Goal: Task Accomplishment & Management: Use online tool/utility

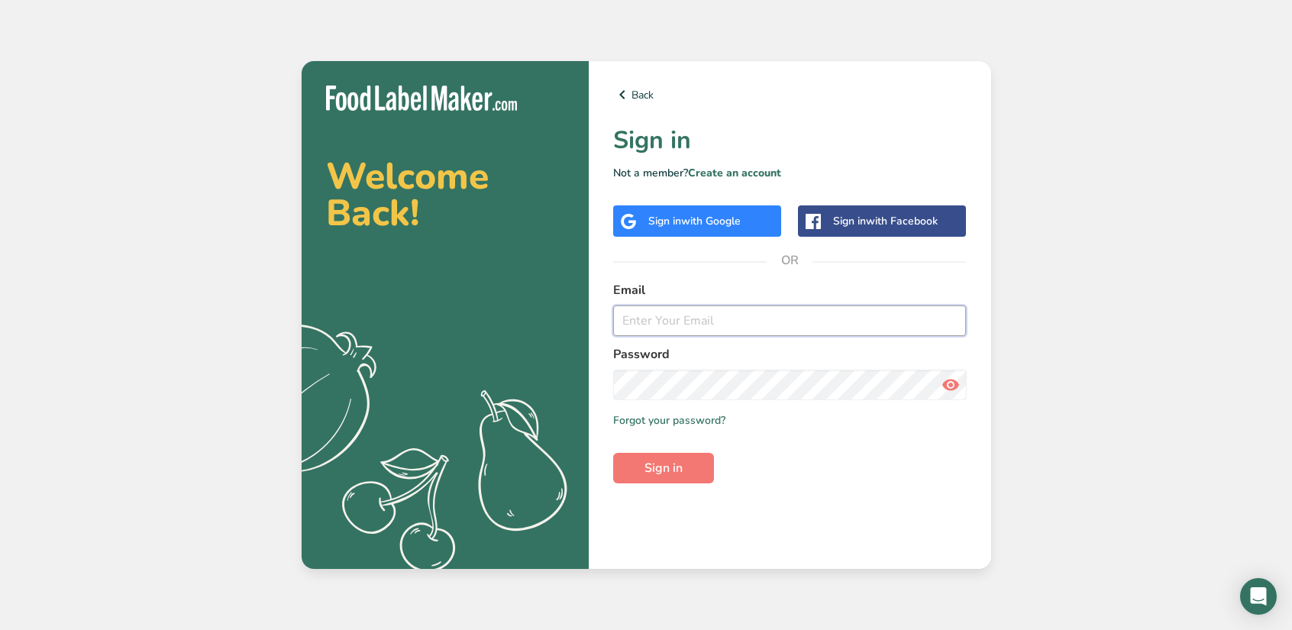
click at [724, 317] on input "email" at bounding box center [790, 320] width 354 height 31
type input "jrrossicelso@gmail.com"
click at [613, 453] on button "Sign in" at bounding box center [663, 468] width 101 height 31
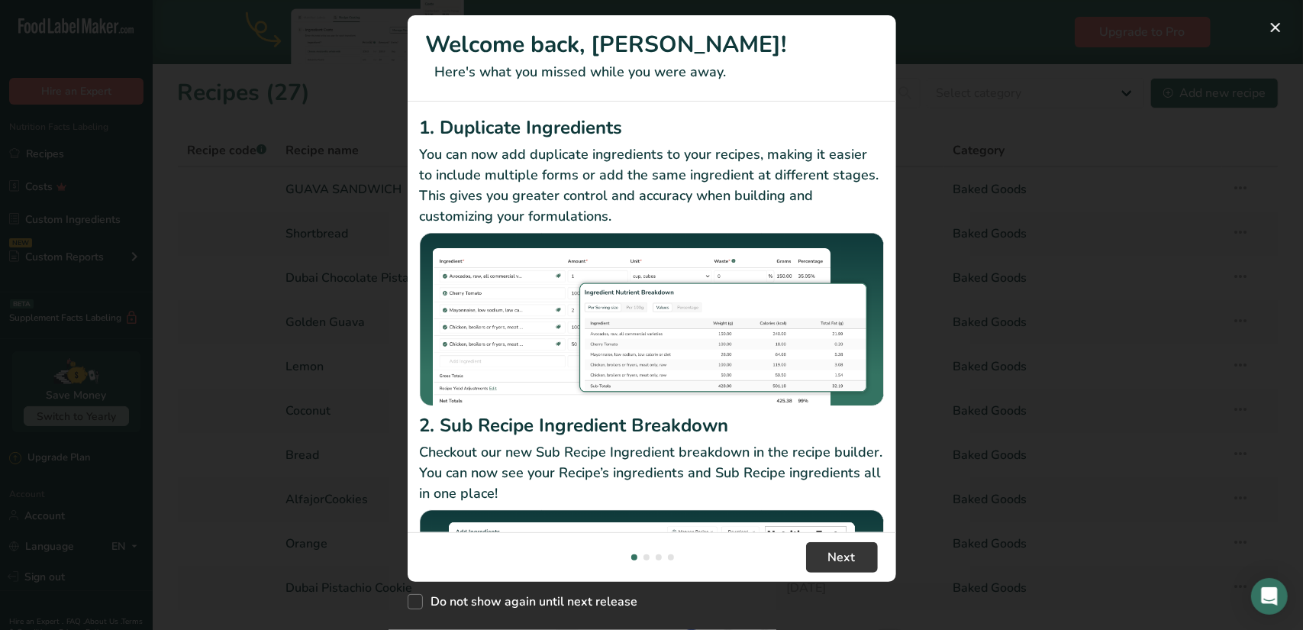
click at [959, 261] on div "New Features" at bounding box center [651, 315] width 1303 height 630
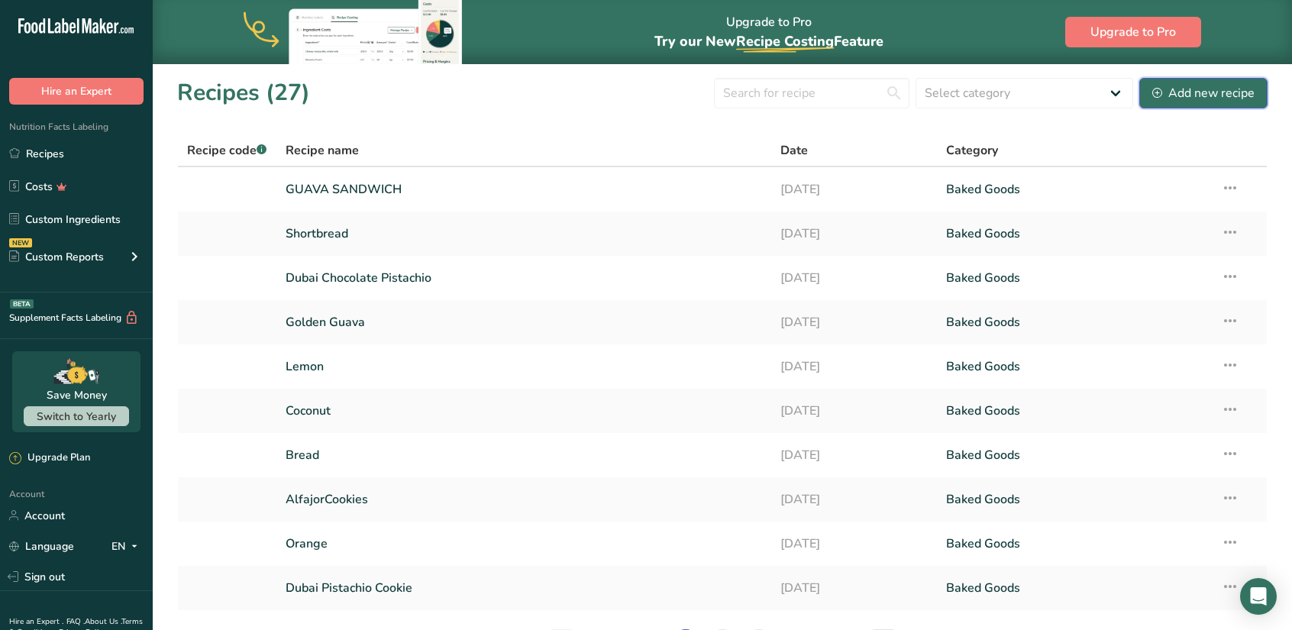
click at [1194, 100] on div "Add new recipe" at bounding box center [1203, 93] width 102 height 18
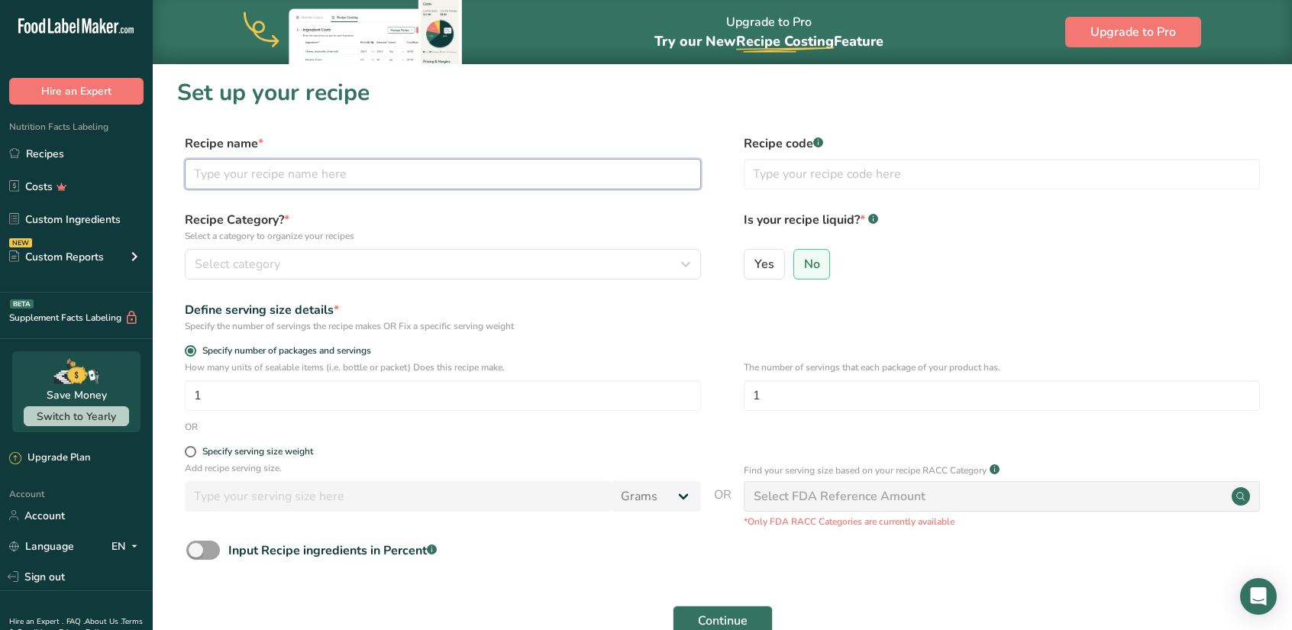
click at [278, 173] on input "text" at bounding box center [443, 174] width 516 height 31
type input "PARMESAN"
click at [224, 399] on input "1" at bounding box center [443, 395] width 516 height 31
type input "48"
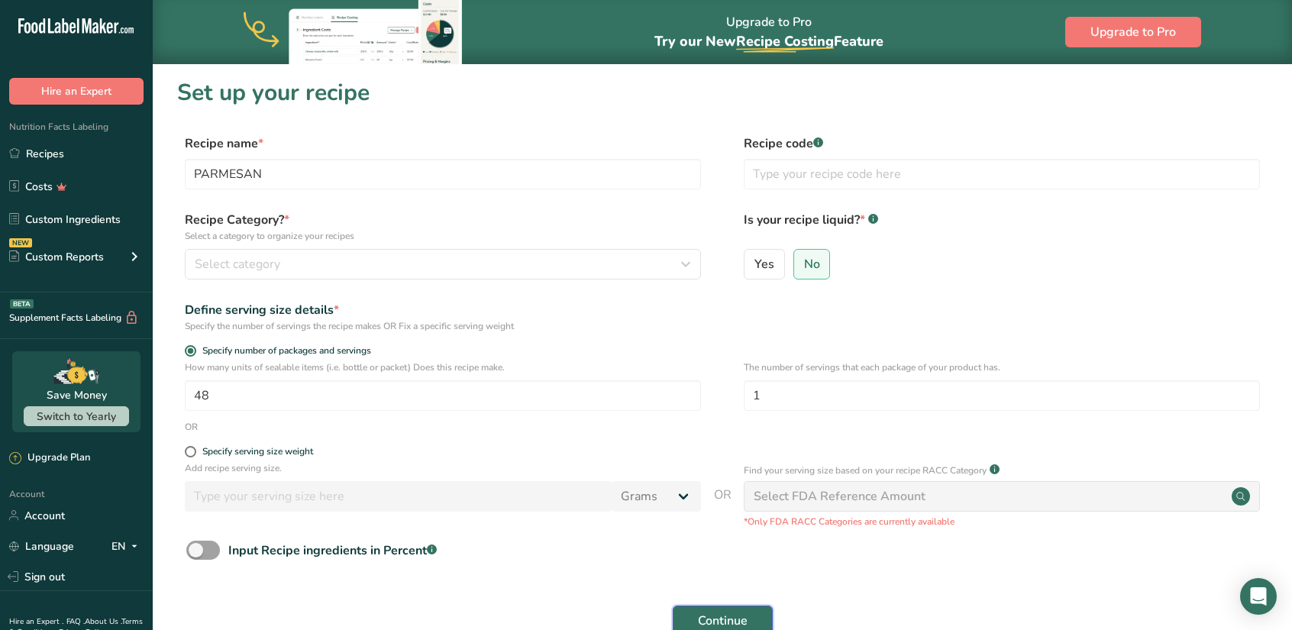
click at [727, 624] on span "Continue" at bounding box center [723, 621] width 50 height 18
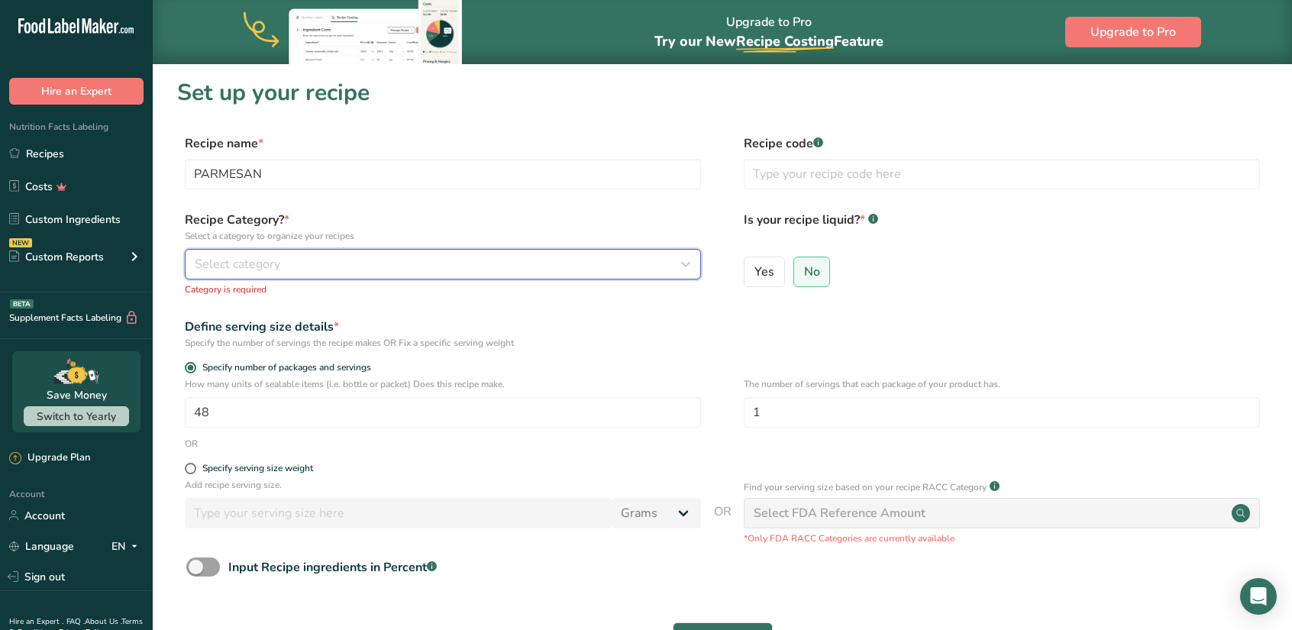
click at [239, 261] on span "Select category" at bounding box center [238, 264] width 86 height 18
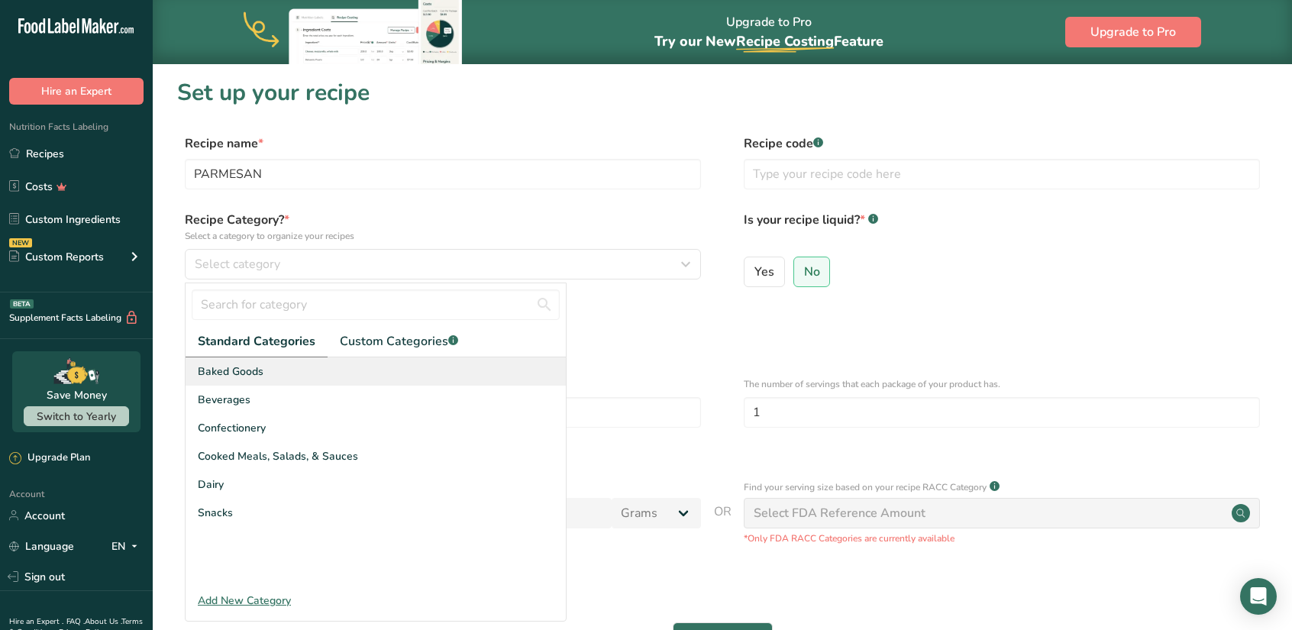
click at [253, 375] on span "Baked Goods" at bounding box center [231, 371] width 66 height 16
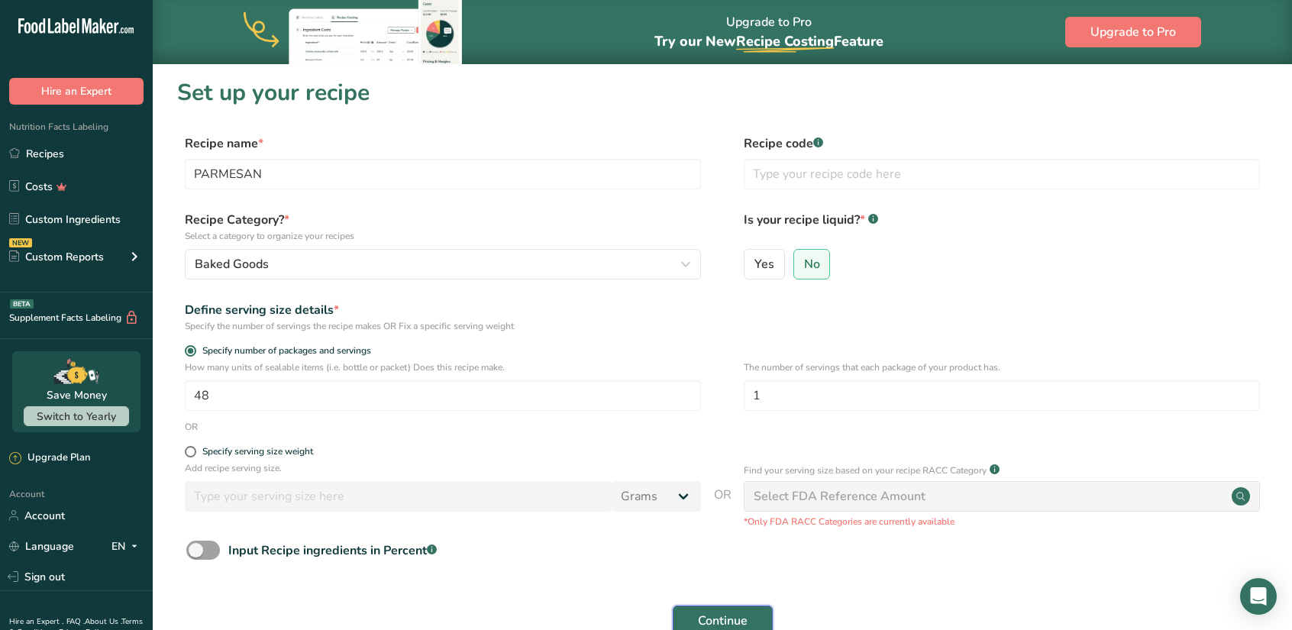
click at [745, 617] on span "Continue" at bounding box center [723, 621] width 50 height 18
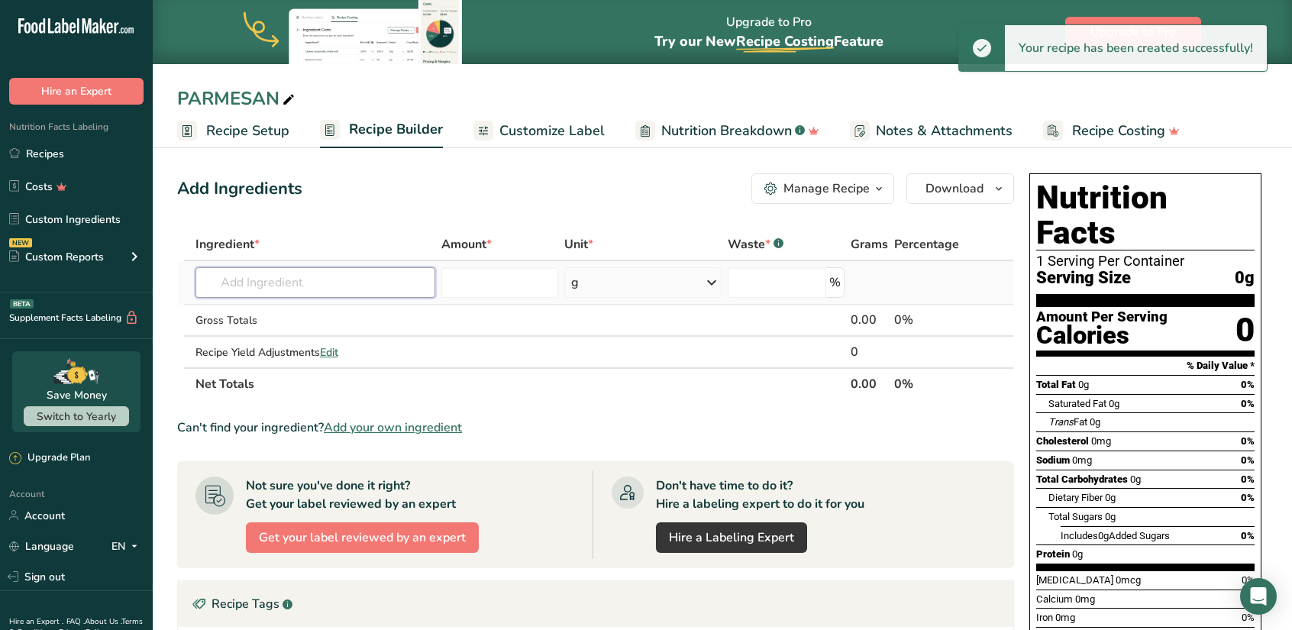
click at [301, 286] on input "text" at bounding box center [315, 282] width 240 height 31
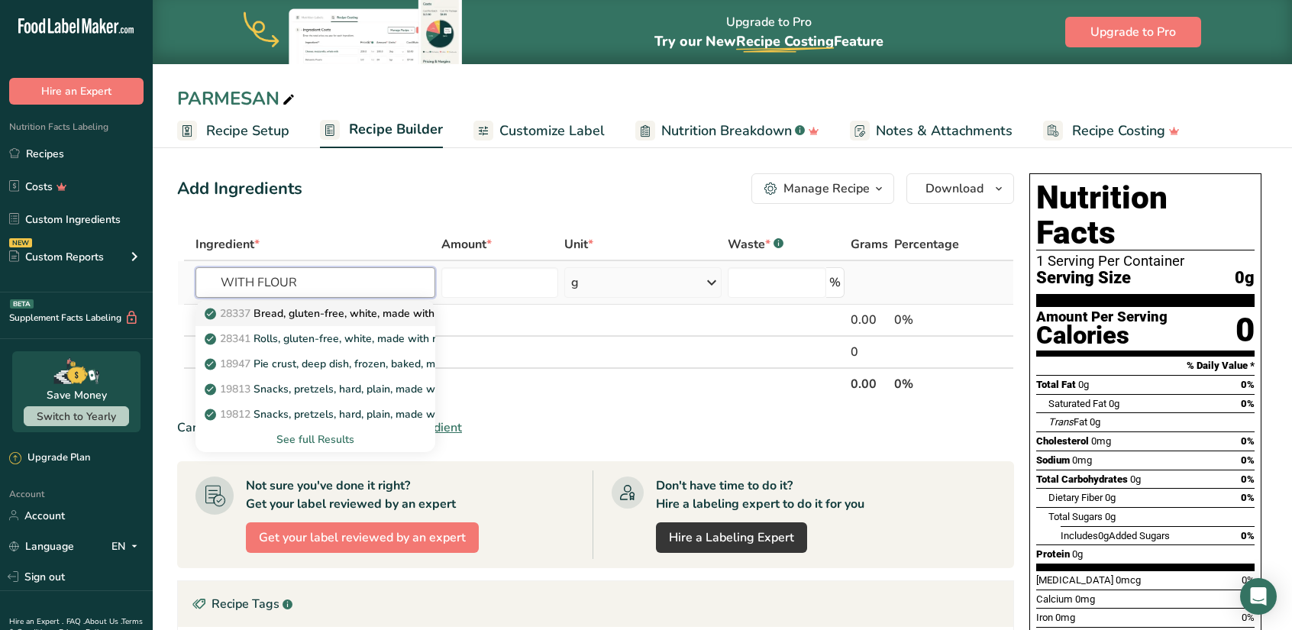
type input "WITH FLOUR"
click at [356, 311] on p "28337 Bread, gluten-free, white, made with rice flour, corn starch, and/or tapi…" at bounding box center [412, 313] width 408 height 16
type input "Bread, gluten-free, white, made with rice flour, corn starch, and/or tapioca"
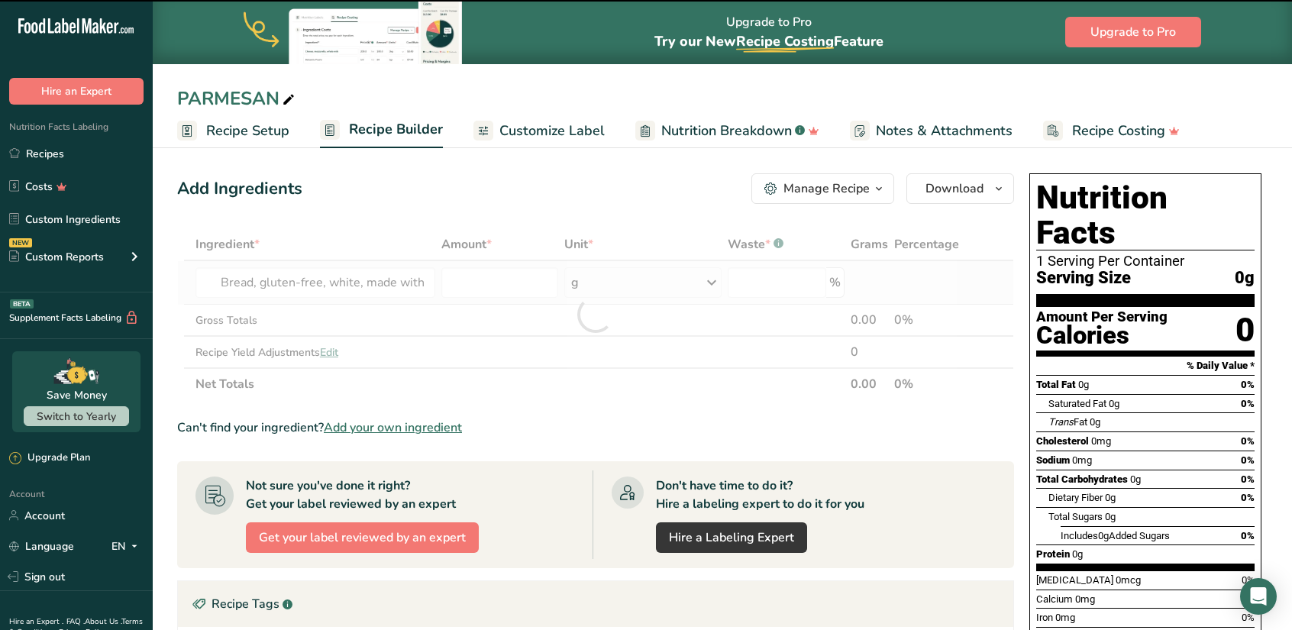
type input "0"
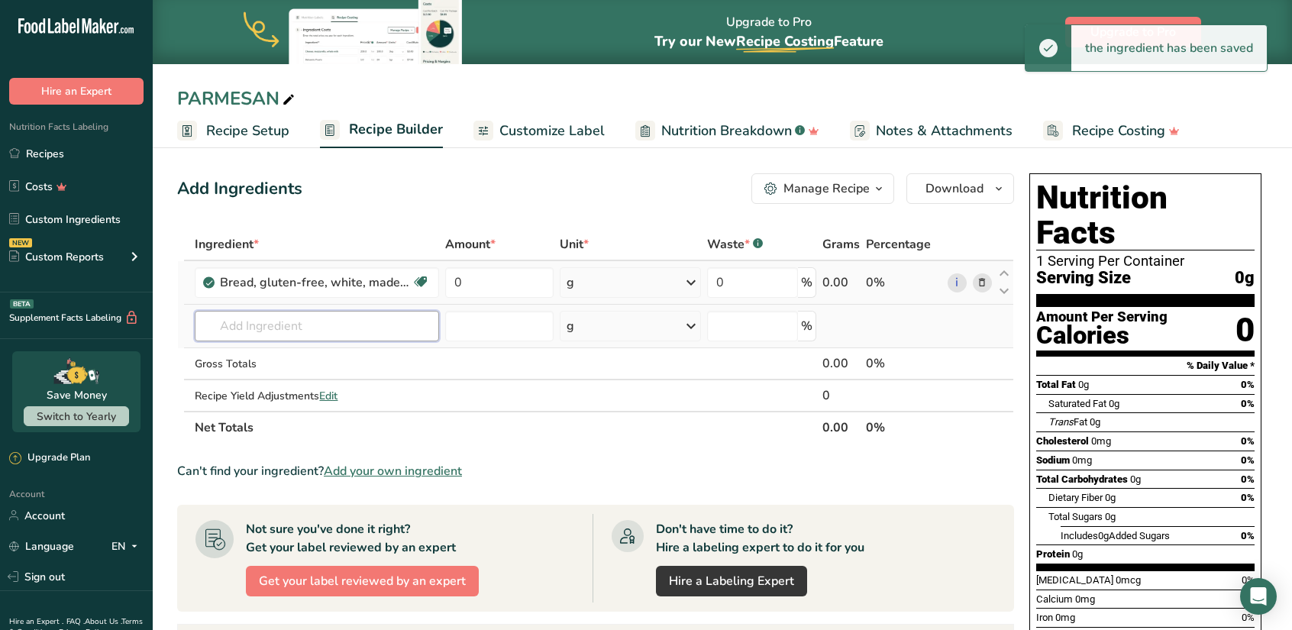
click at [292, 316] on input "text" at bounding box center [317, 326] width 244 height 31
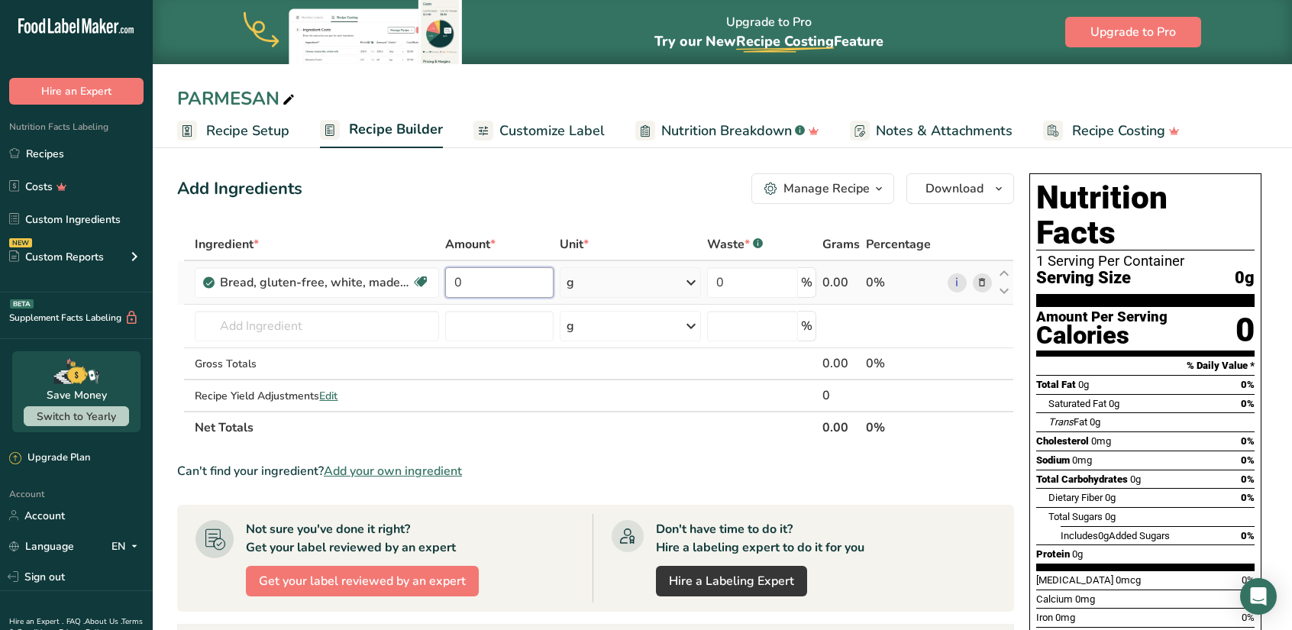
click at [481, 270] on input "0" at bounding box center [499, 282] width 108 height 31
type input "6000"
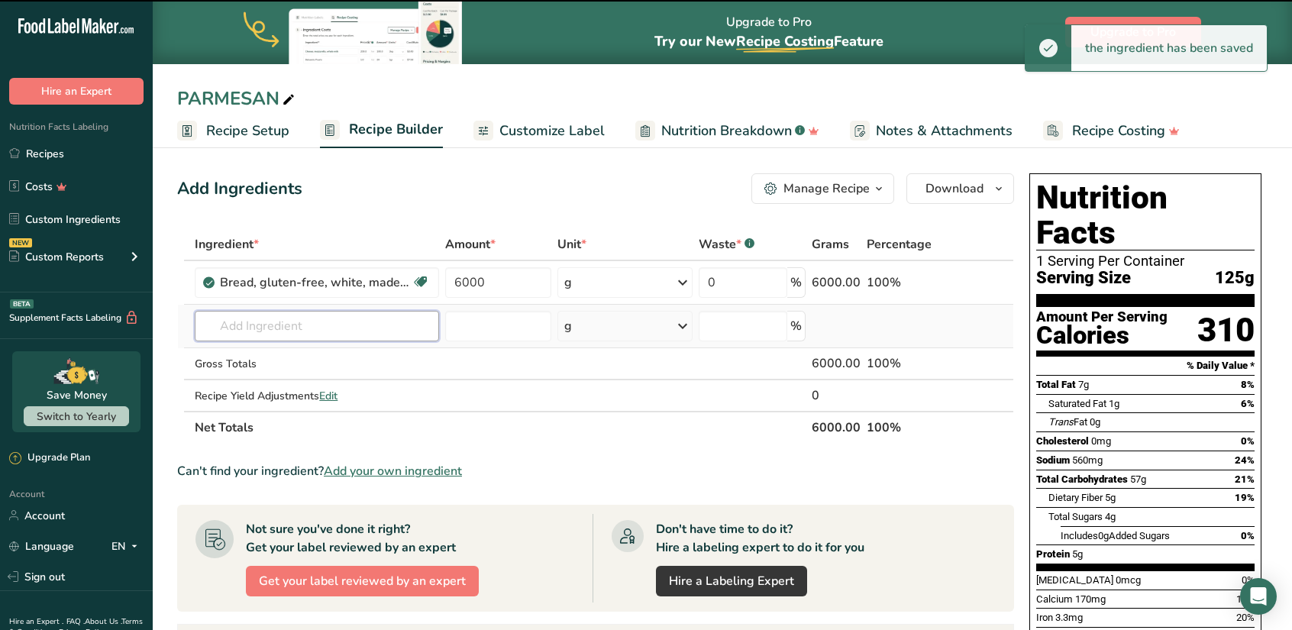
click at [322, 321] on input "text" at bounding box center [317, 326] width 244 height 31
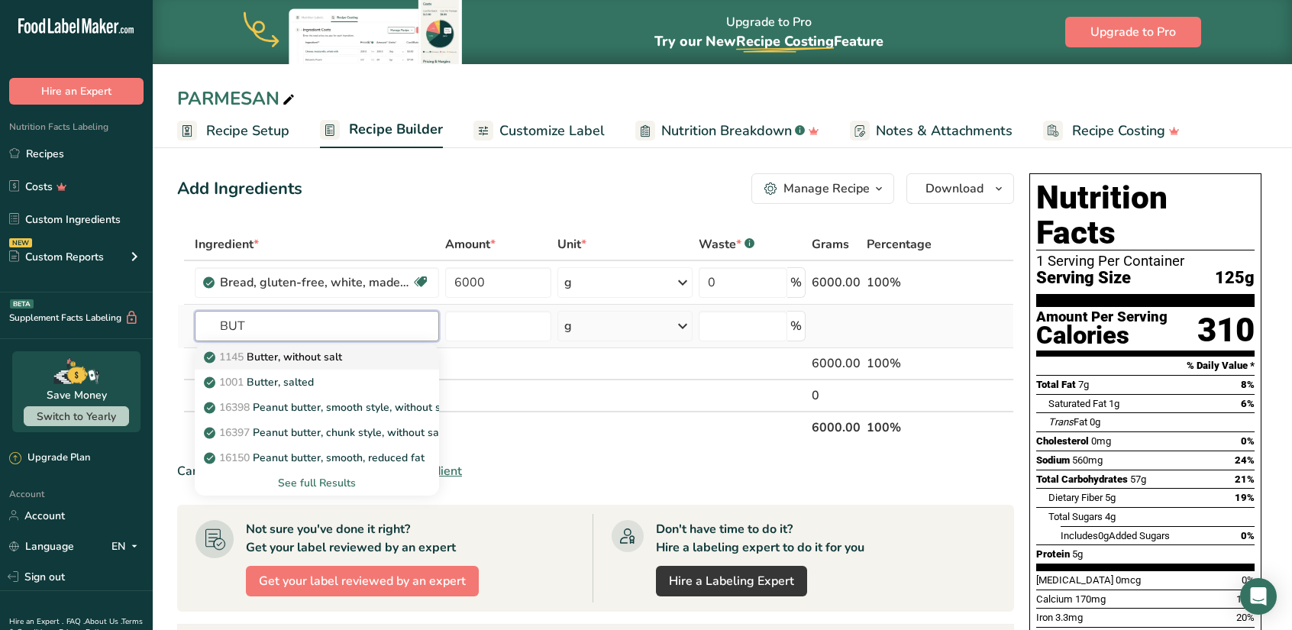
type input "BUT"
click at [310, 357] on p "1145 Butter, without salt" at bounding box center [274, 357] width 135 height 16
type input "Butter, without salt"
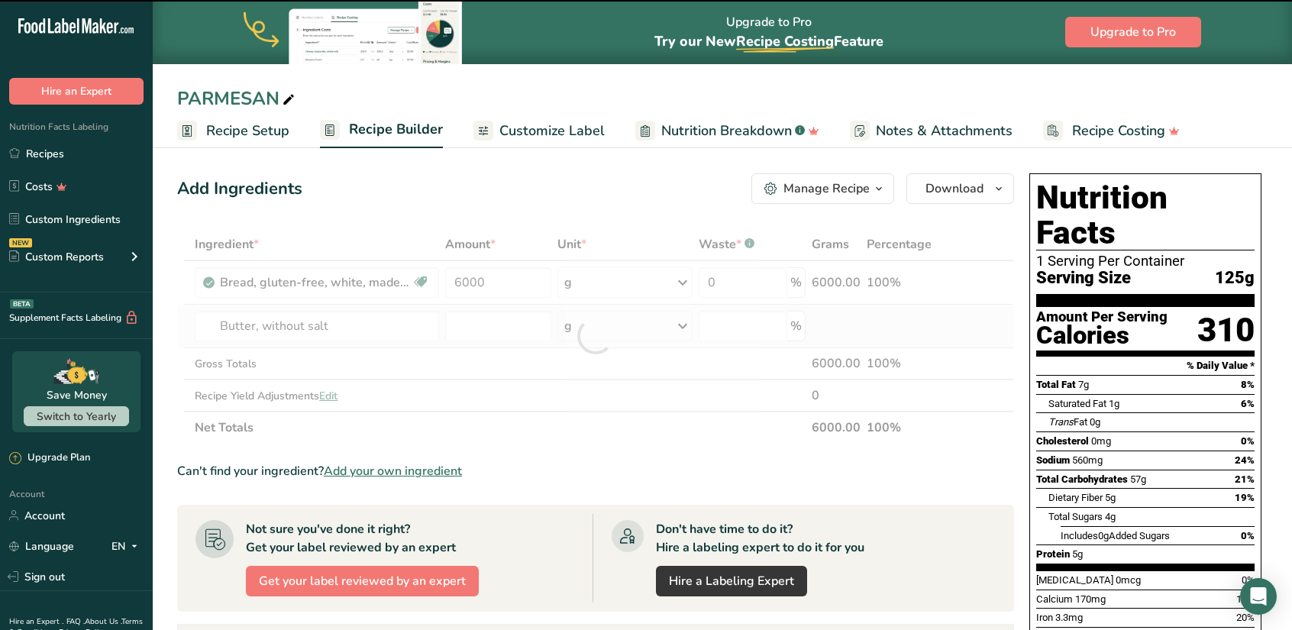
type input "0"
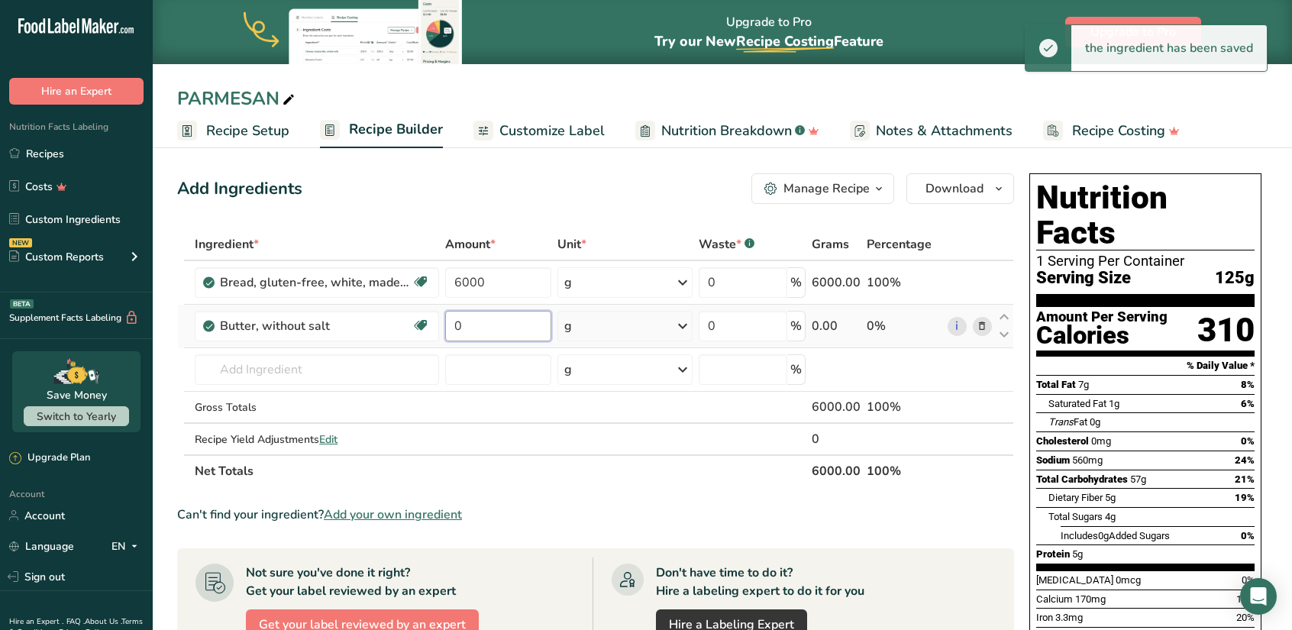
click at [477, 321] on input "0" at bounding box center [497, 326] width 105 height 31
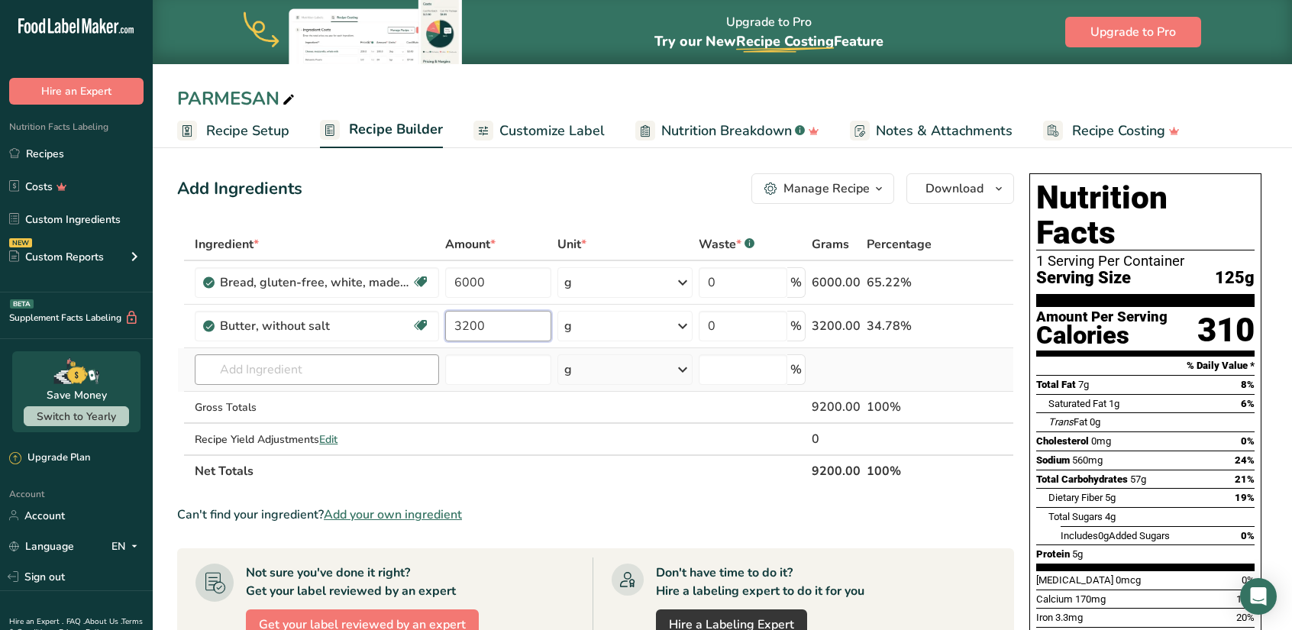
type input "3200"
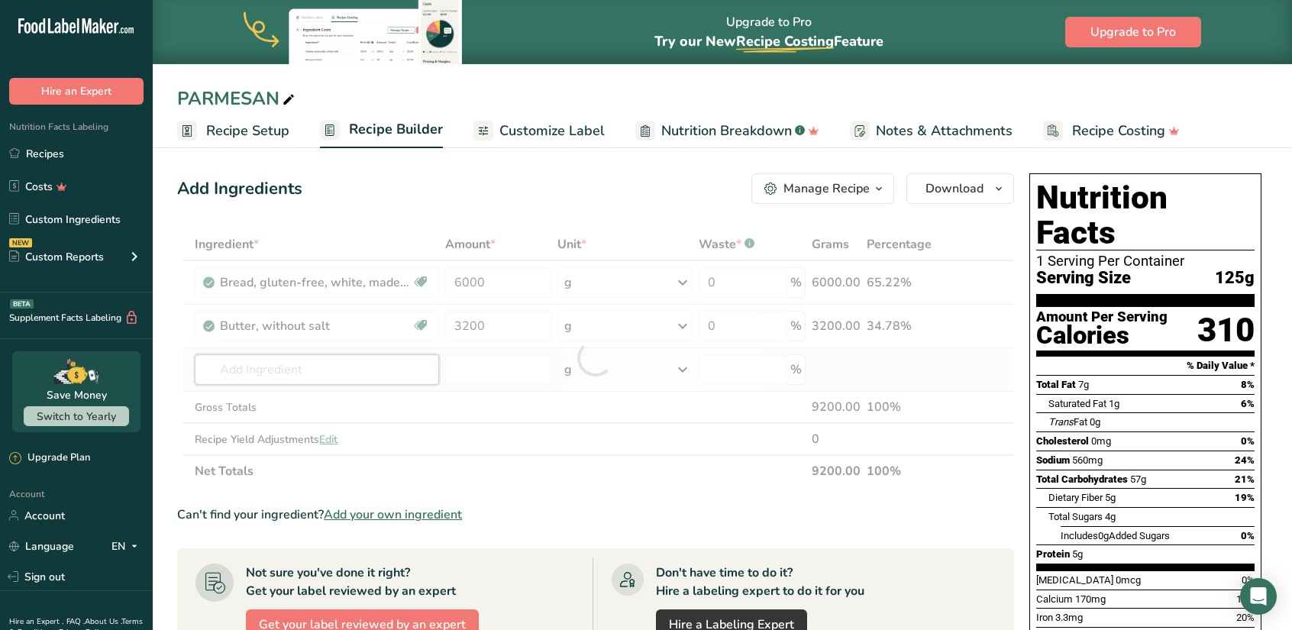
click at [327, 364] on div "Ingredient * Amount * Unit * Waste * .a-a{fill:#347362;}.b-a{fill:#fff;} Grams …" at bounding box center [595, 357] width 837 height 259
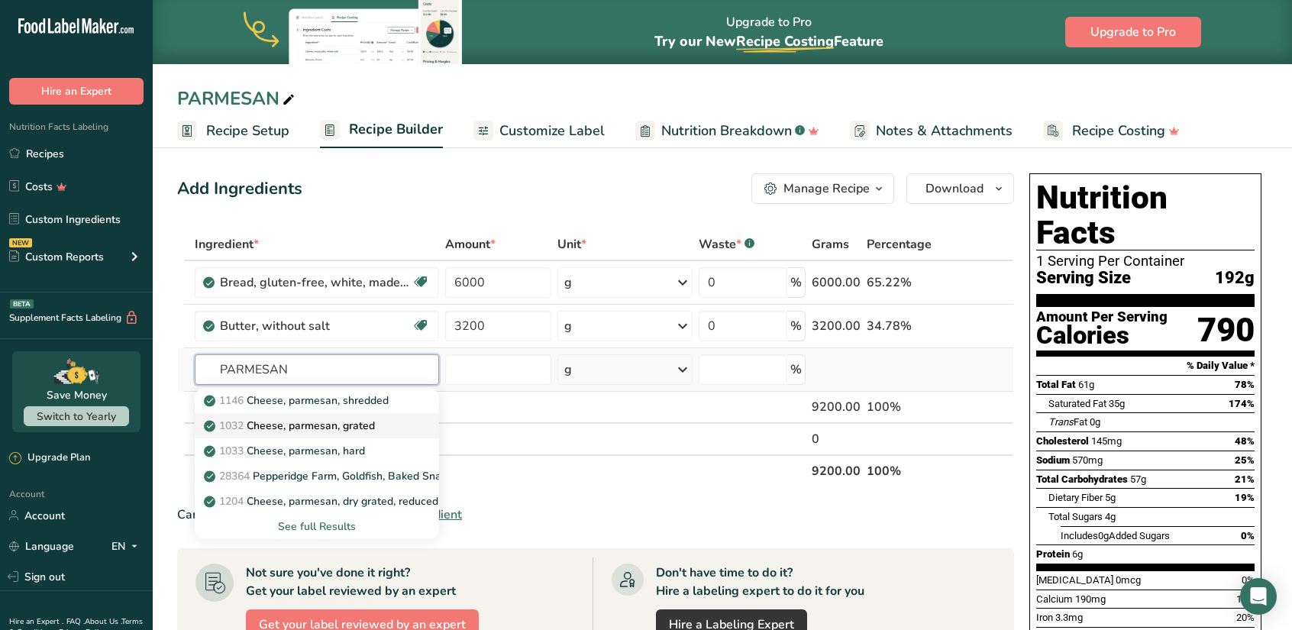
type input "PARMESAN"
click at [324, 421] on p "1032 Cheese, parmesan, grated" at bounding box center [291, 426] width 168 height 16
type input "Cheese, parmesan, grated"
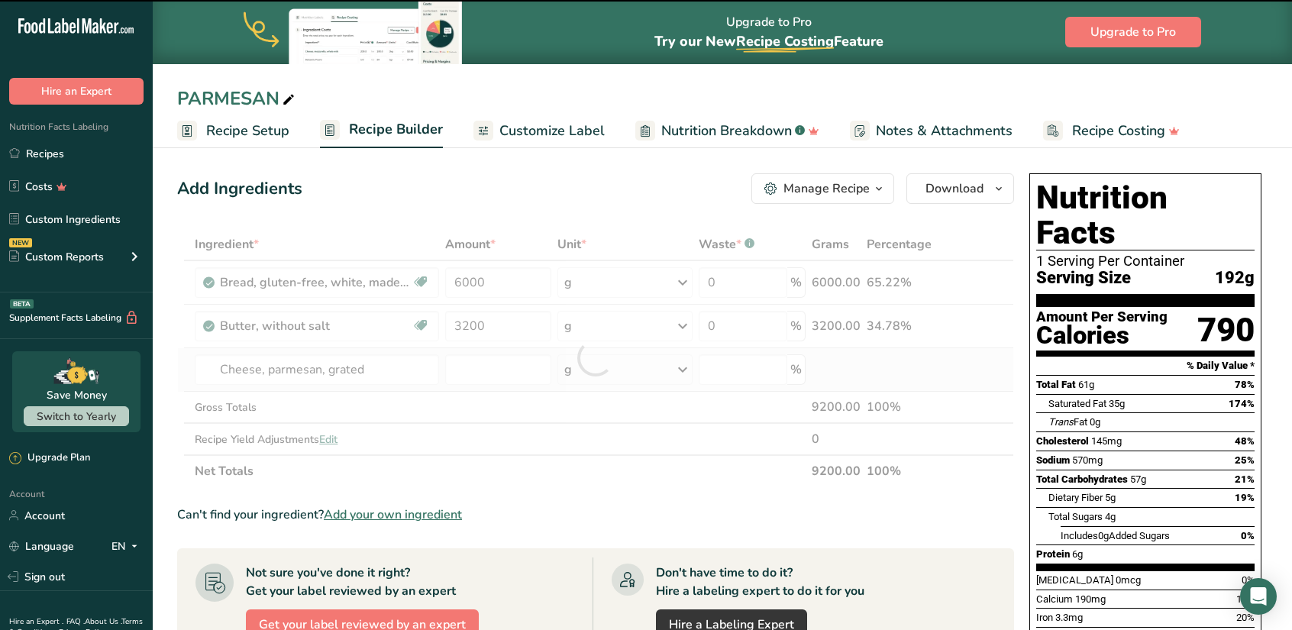
type input "0"
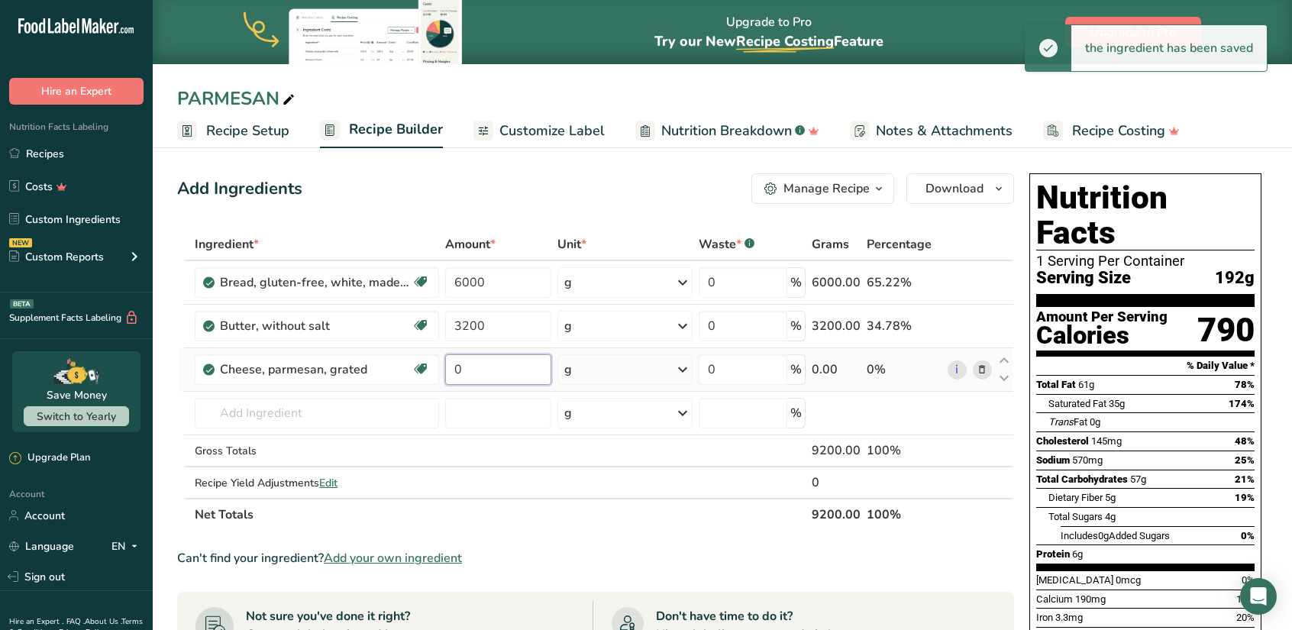
click at [483, 366] on input "0" at bounding box center [497, 369] width 105 height 31
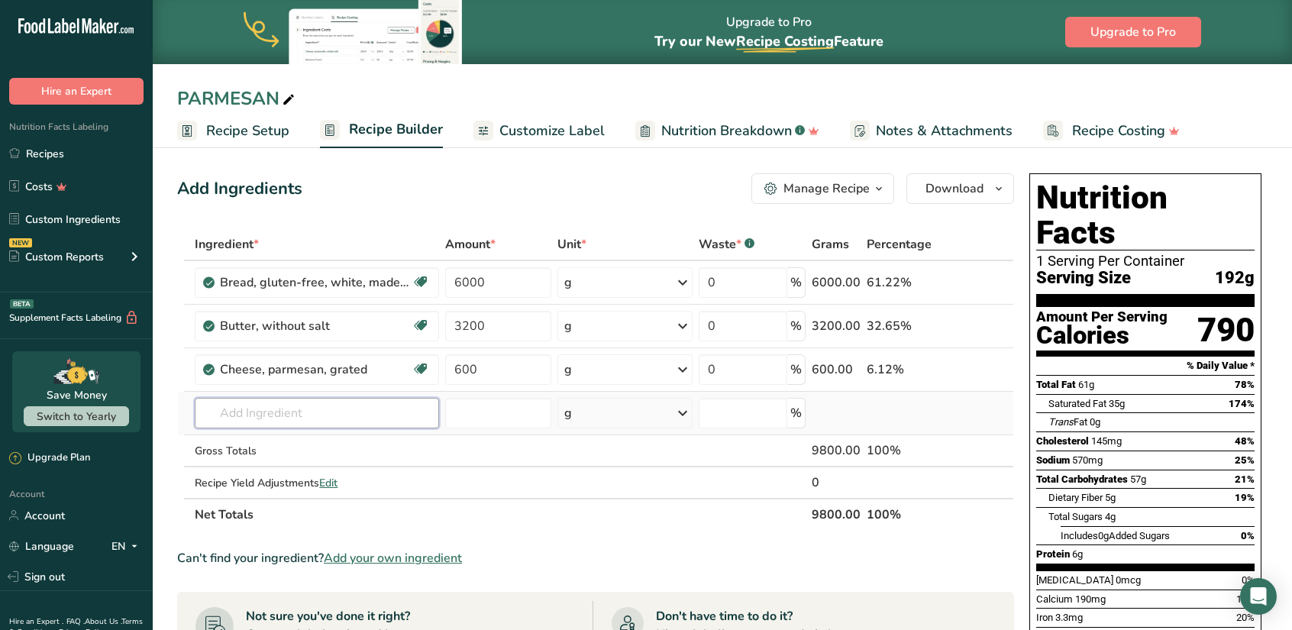
click at [362, 404] on div "Ingredient * Amount * Unit * Waste * .a-a{fill:#347362;}.b-a{fill:#fff;} Grams …" at bounding box center [595, 379] width 837 height 302
click at [489, 374] on input "600" at bounding box center [497, 369] width 105 height 31
type input "2000"
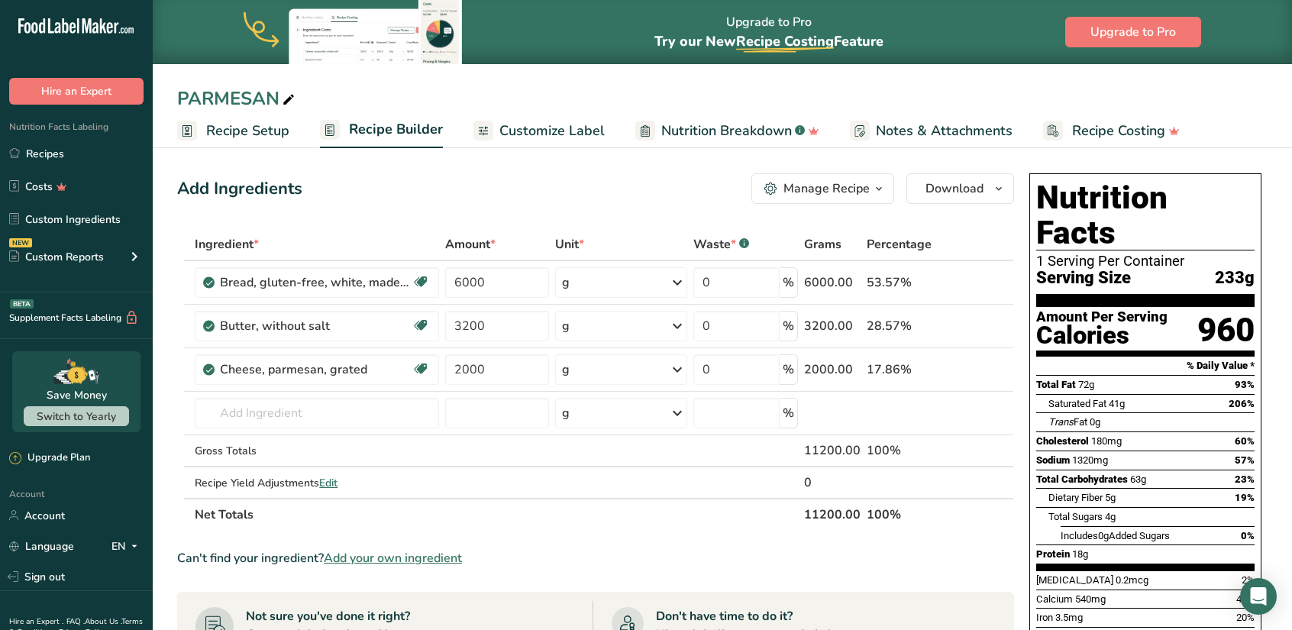
click at [573, 126] on span "Customize Label" at bounding box center [551, 131] width 105 height 21
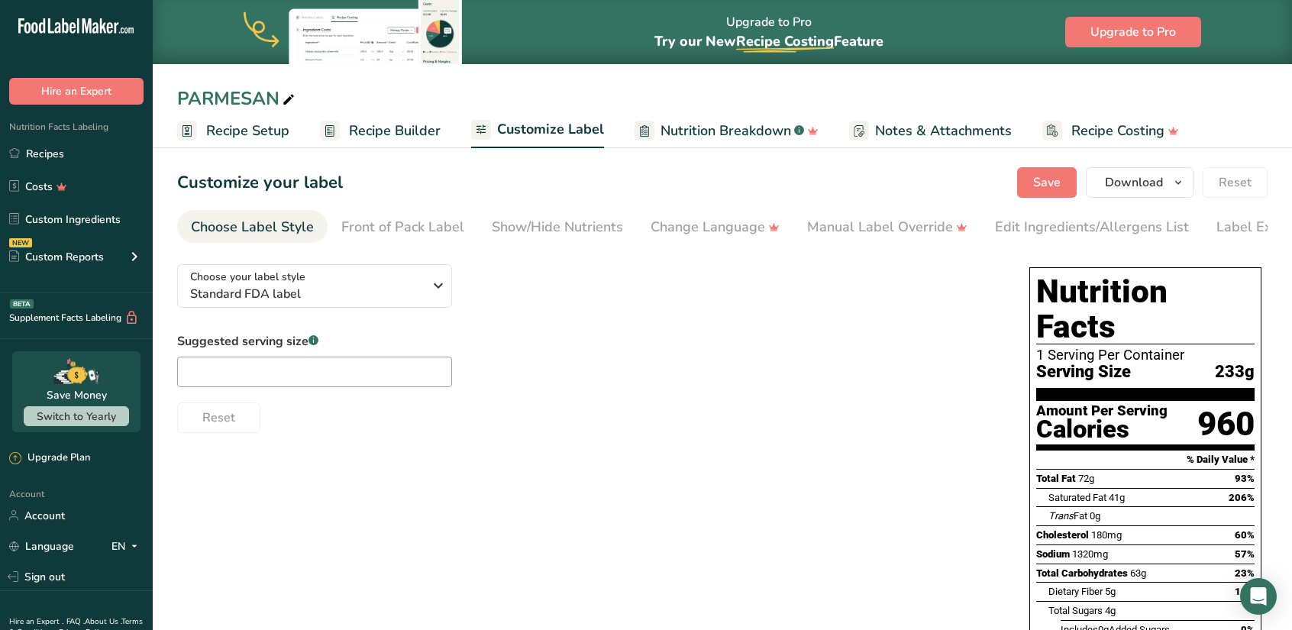
click at [618, 102] on div "PARMESAN" at bounding box center [722, 98] width 1139 height 27
click at [549, 332] on div "Choose your label style Standard FDA label USA (FDA) Standard FDA label Tabular…" at bounding box center [588, 342] width 822 height 181
click at [365, 384] on input "text" at bounding box center [314, 372] width 275 height 31
type input "30"
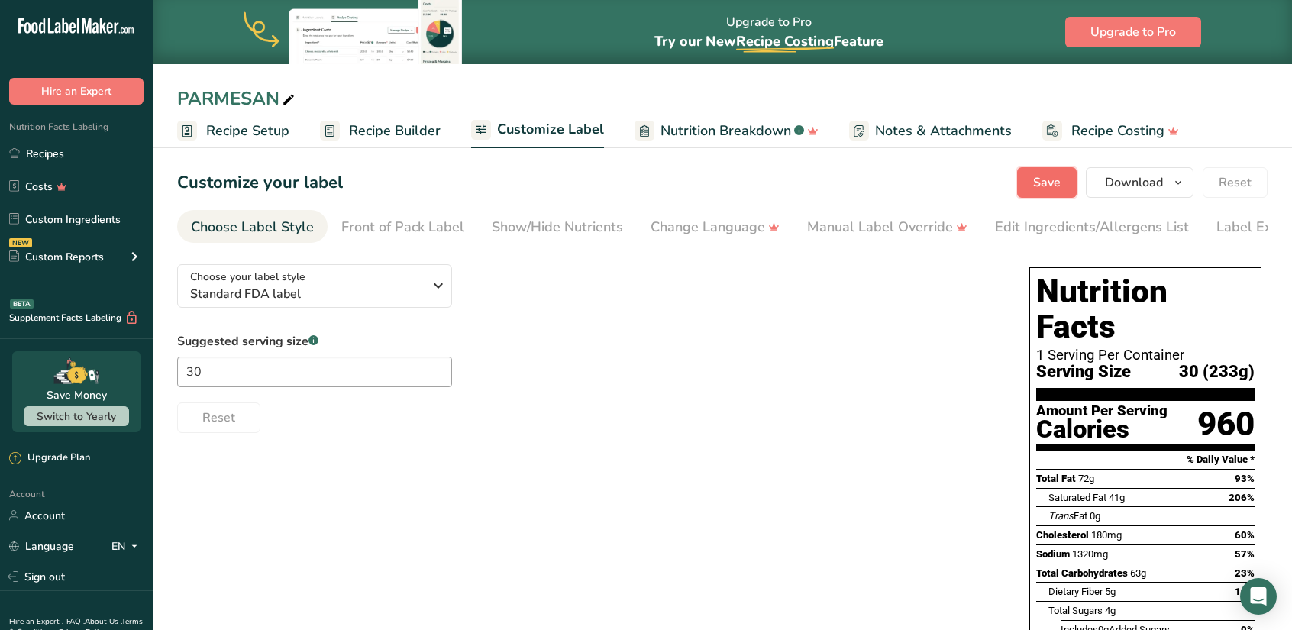
click at [1046, 183] on span "Save" at bounding box center [1046, 182] width 27 height 18
click at [261, 234] on div "Choose Label Style" at bounding box center [252, 227] width 123 height 21
click at [255, 225] on div "Choose Label Style" at bounding box center [252, 227] width 123 height 21
click at [415, 224] on div "Front of Pack Label" at bounding box center [402, 227] width 123 height 21
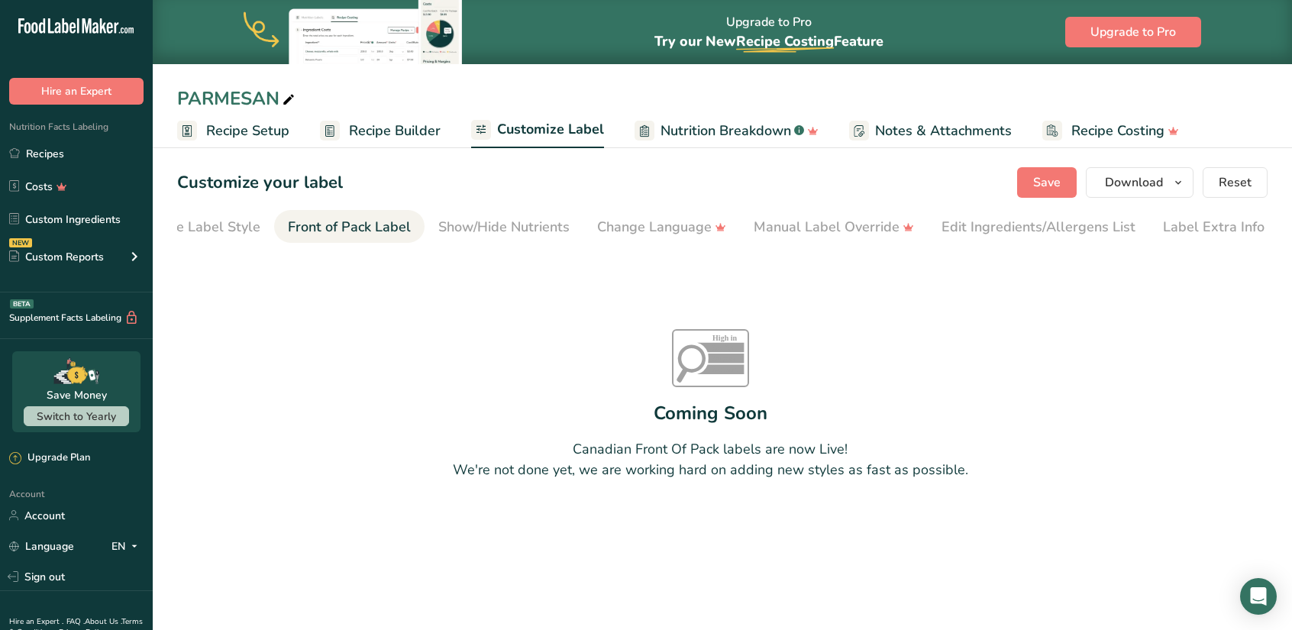
scroll to position [0, 55]
click at [439, 227] on div "Show/Hide Nutrients" at bounding box center [502, 227] width 131 height 21
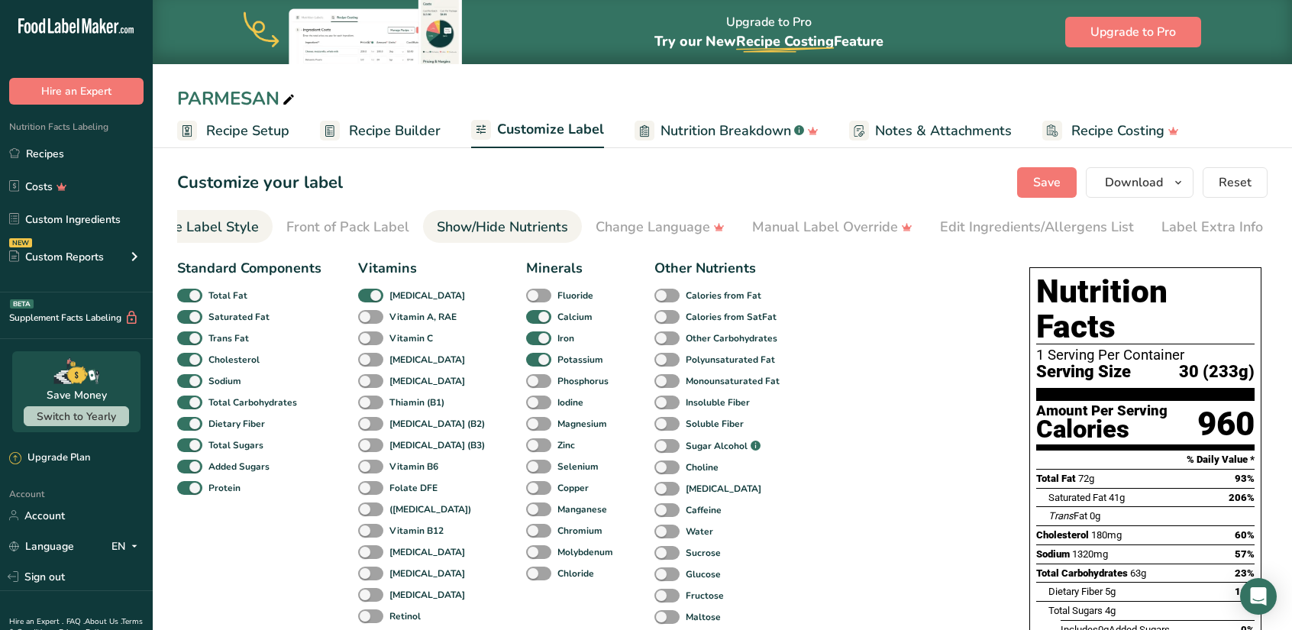
click at [214, 228] on div "Choose Label Style" at bounding box center [197, 227] width 123 height 21
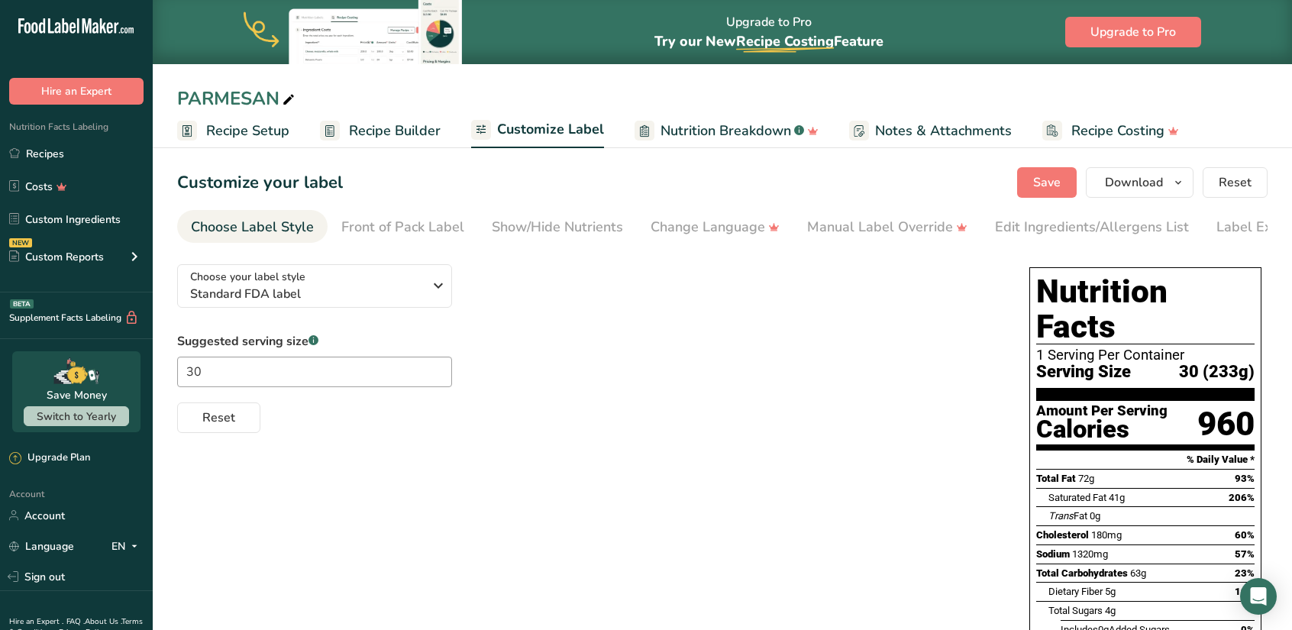
scroll to position [0, 0]
click at [266, 131] on span "Recipe Setup" at bounding box center [247, 131] width 83 height 21
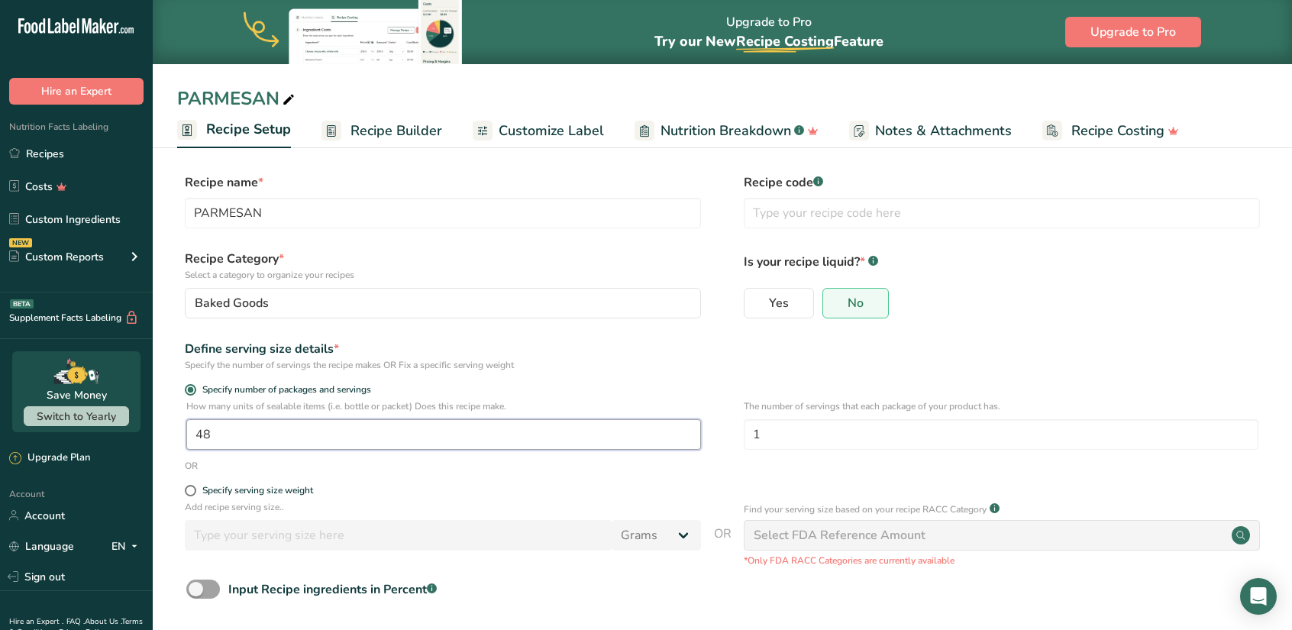
click at [244, 437] on input "48" at bounding box center [443, 434] width 515 height 31
type input "100"
click at [422, 133] on span "Recipe Builder" at bounding box center [396, 131] width 92 height 21
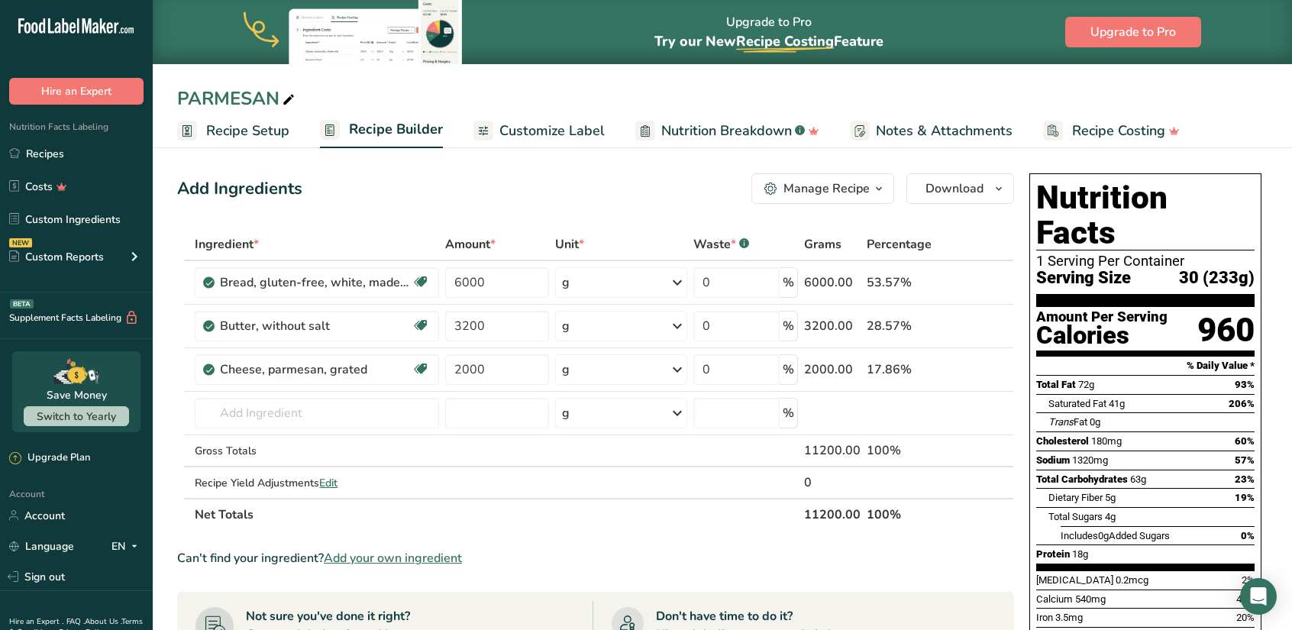
click at [243, 132] on span "Recipe Setup" at bounding box center [247, 131] width 83 height 21
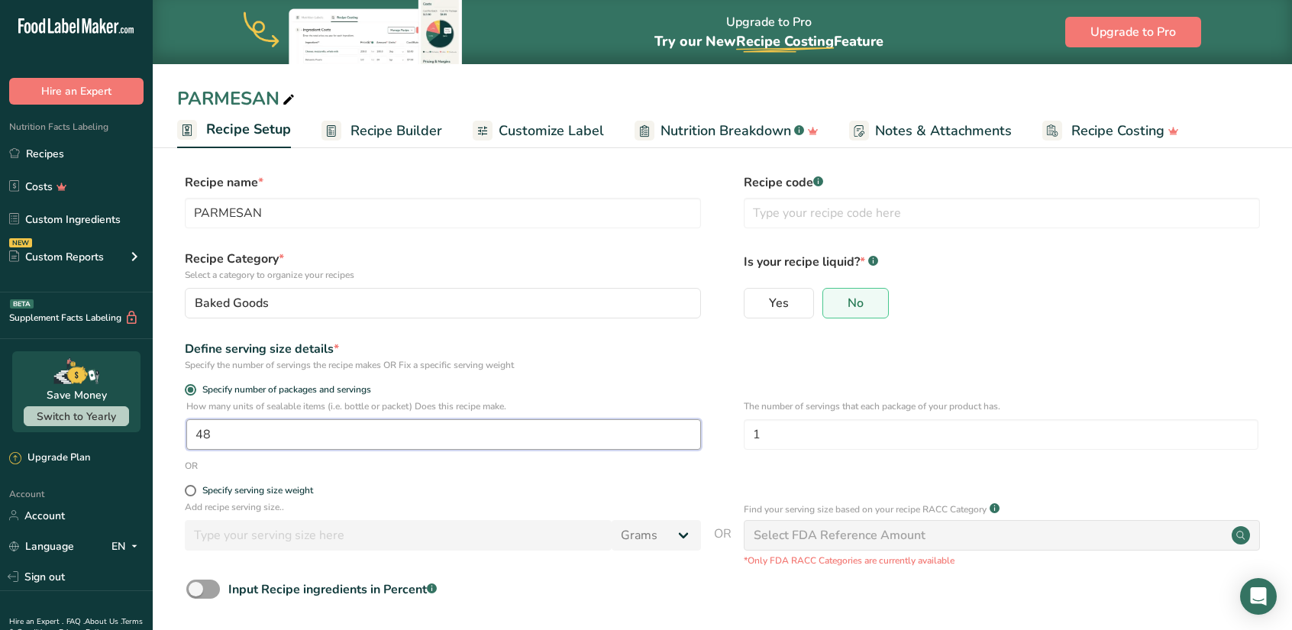
click at [228, 431] on input "48" at bounding box center [443, 434] width 515 height 31
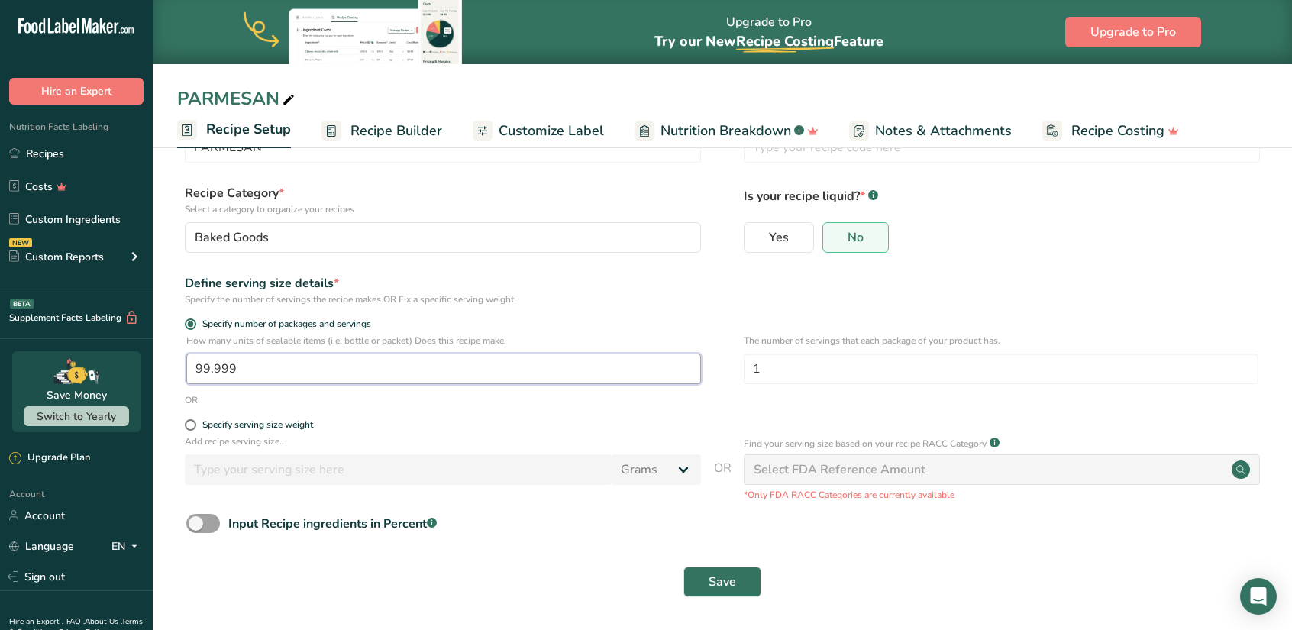
drag, startPoint x: 257, startPoint y: 371, endPoint x: 180, endPoint y: 365, distance: 77.4
click at [180, 365] on div "How many units of sealable items (i.e. bottle or packet) Does this recipe make.…" at bounding box center [722, 364] width 1090 height 60
type input "220"
click at [744, 594] on button "Save" at bounding box center [722, 582] width 78 height 31
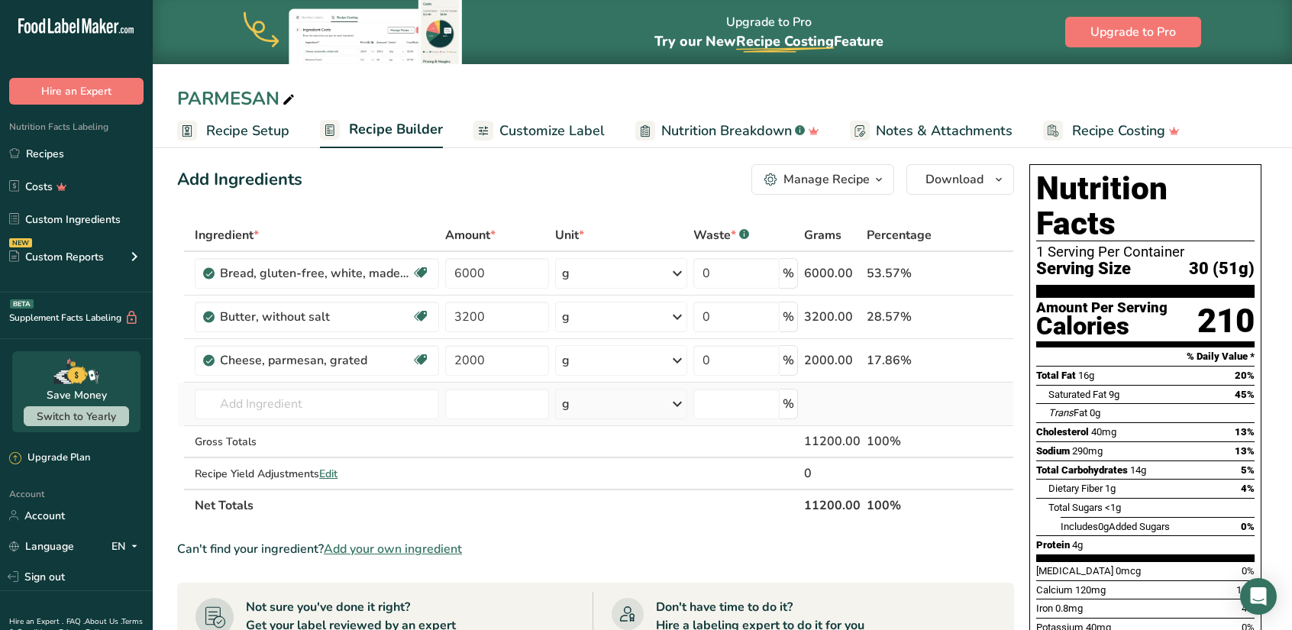
scroll to position [8, 0]
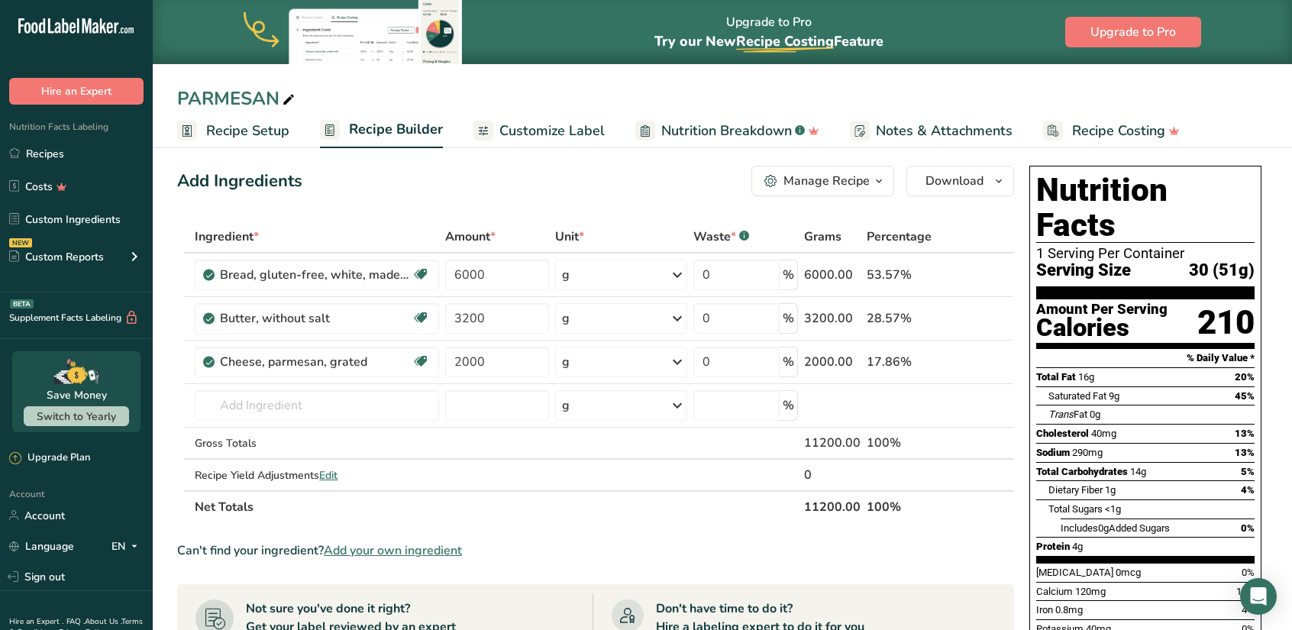
click at [241, 134] on span "Recipe Setup" at bounding box center [247, 131] width 83 height 21
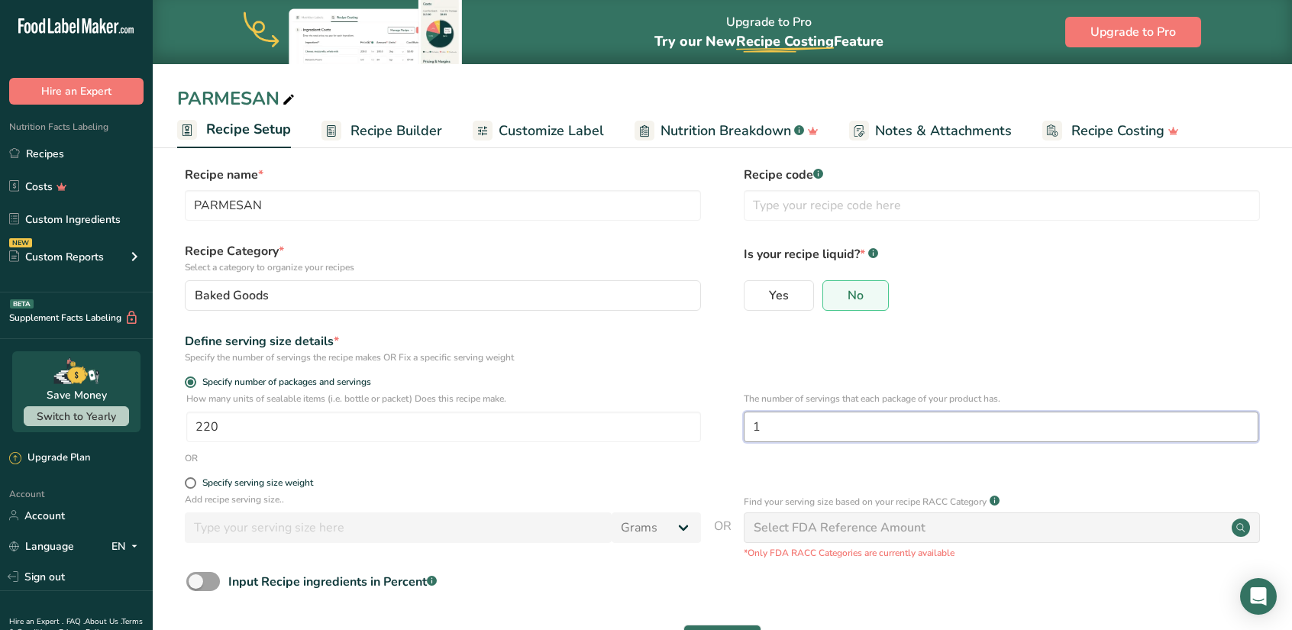
drag, startPoint x: 774, startPoint y: 430, endPoint x: 728, endPoint y: 431, distance: 45.8
click at [728, 431] on div "How many units of sealable items (i.e. bottle or packet) Does this recipe make.…" at bounding box center [722, 422] width 1090 height 60
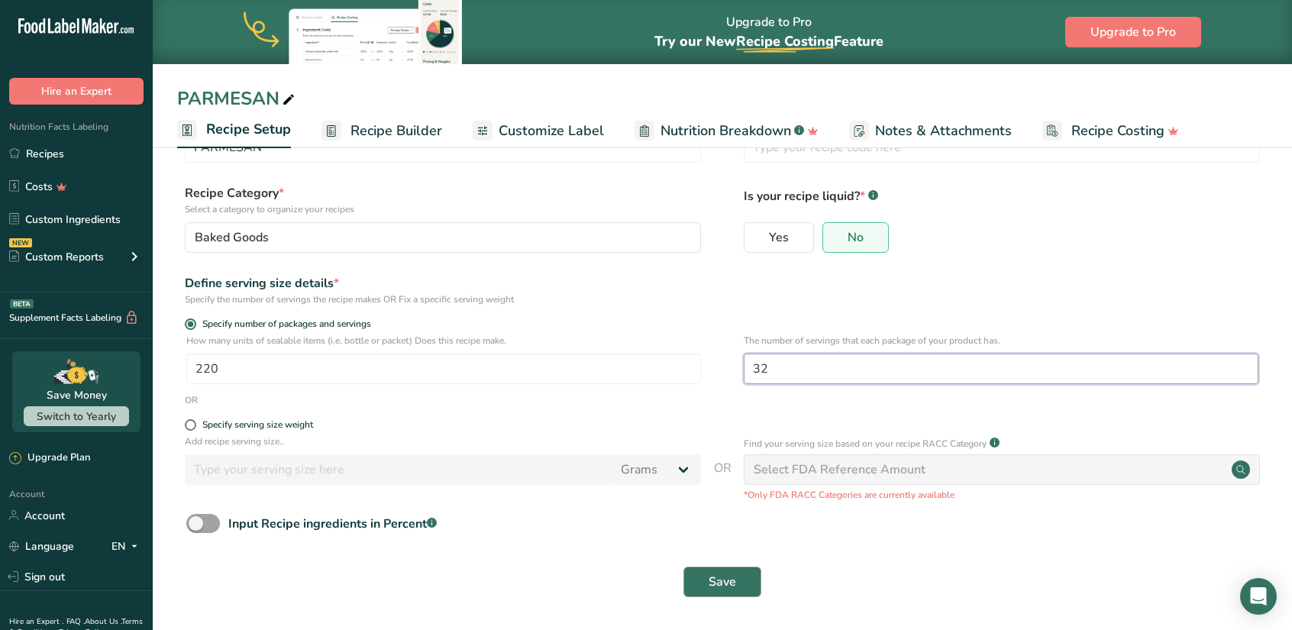
type input "32"
click at [718, 590] on span "Save" at bounding box center [722, 582] width 27 height 18
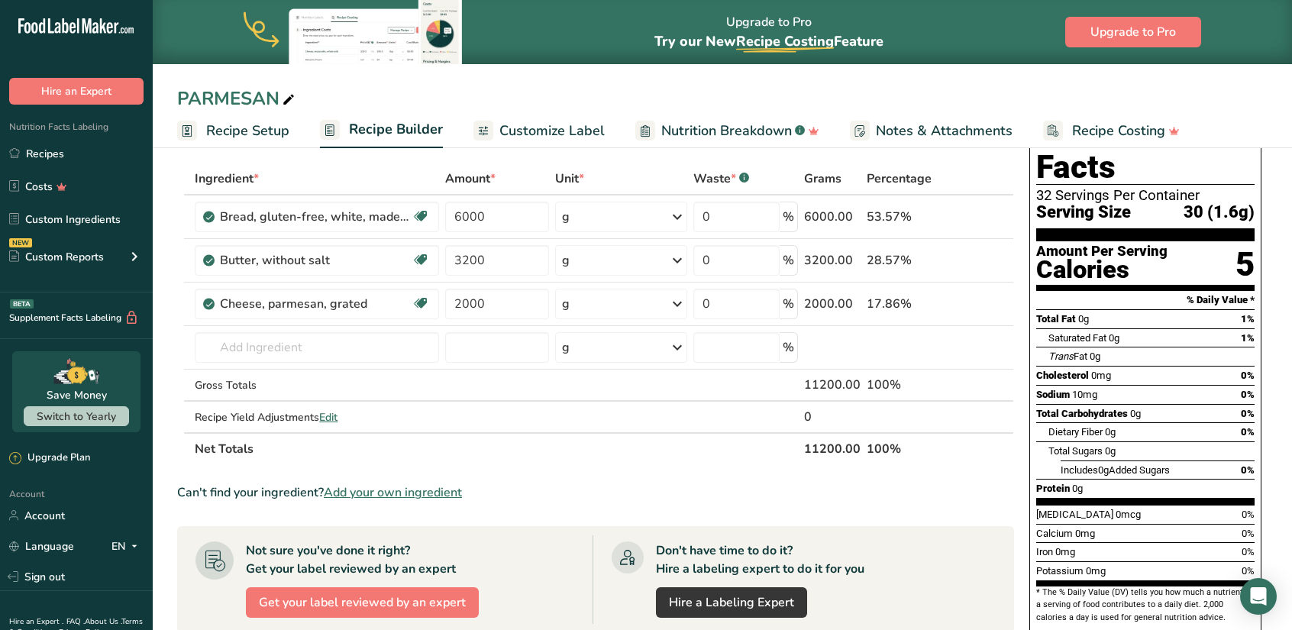
click at [252, 134] on span "Recipe Setup" at bounding box center [247, 131] width 83 height 21
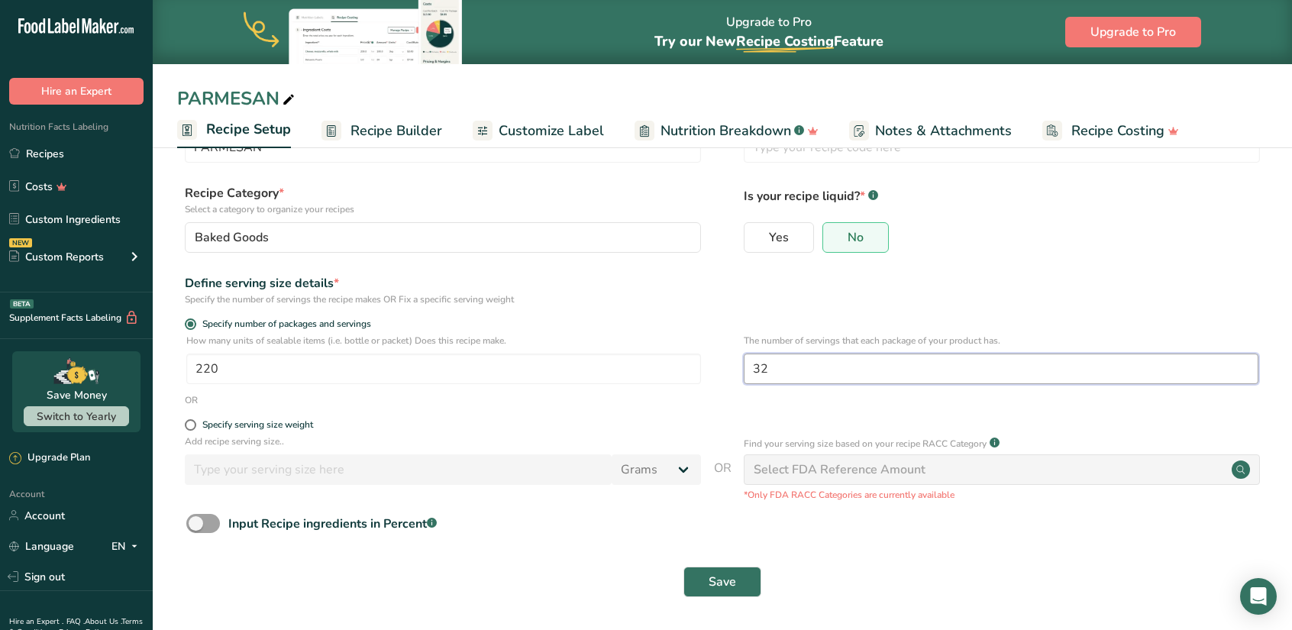
drag, startPoint x: 827, startPoint y: 378, endPoint x: 749, endPoint y: 390, distance: 78.8
click at [749, 390] on div "The number of servings that each package of your product has. 32" at bounding box center [1001, 364] width 515 height 60
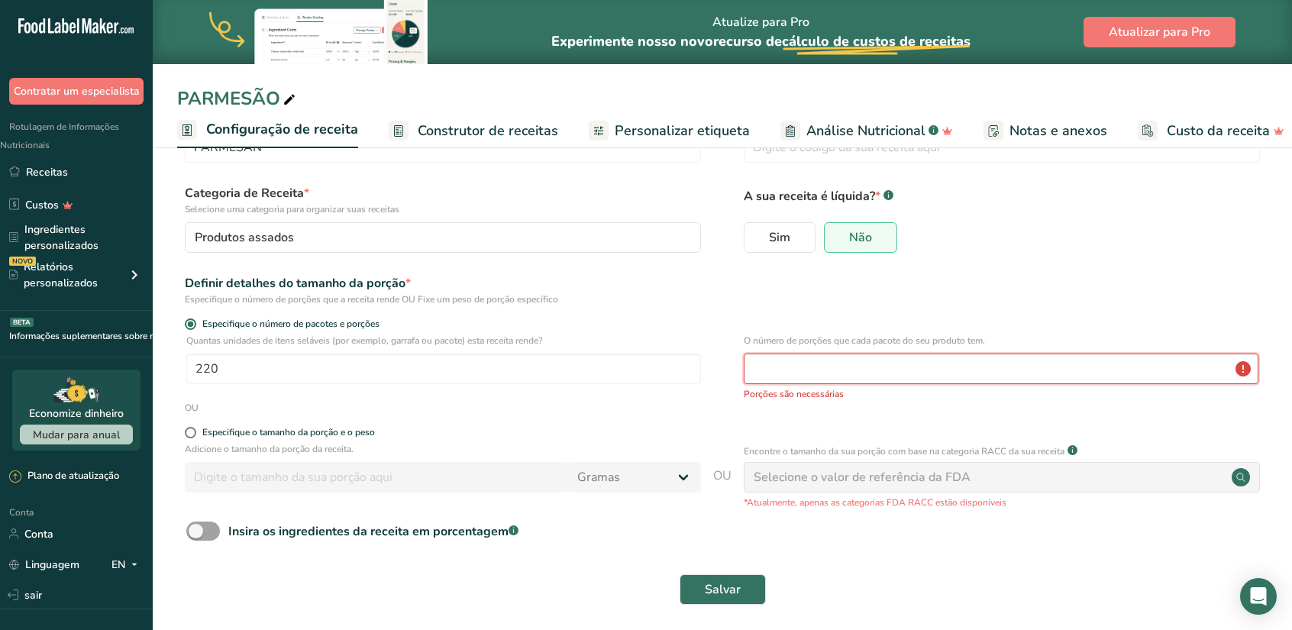
click at [818, 366] on input "number" at bounding box center [1001, 369] width 515 height 31
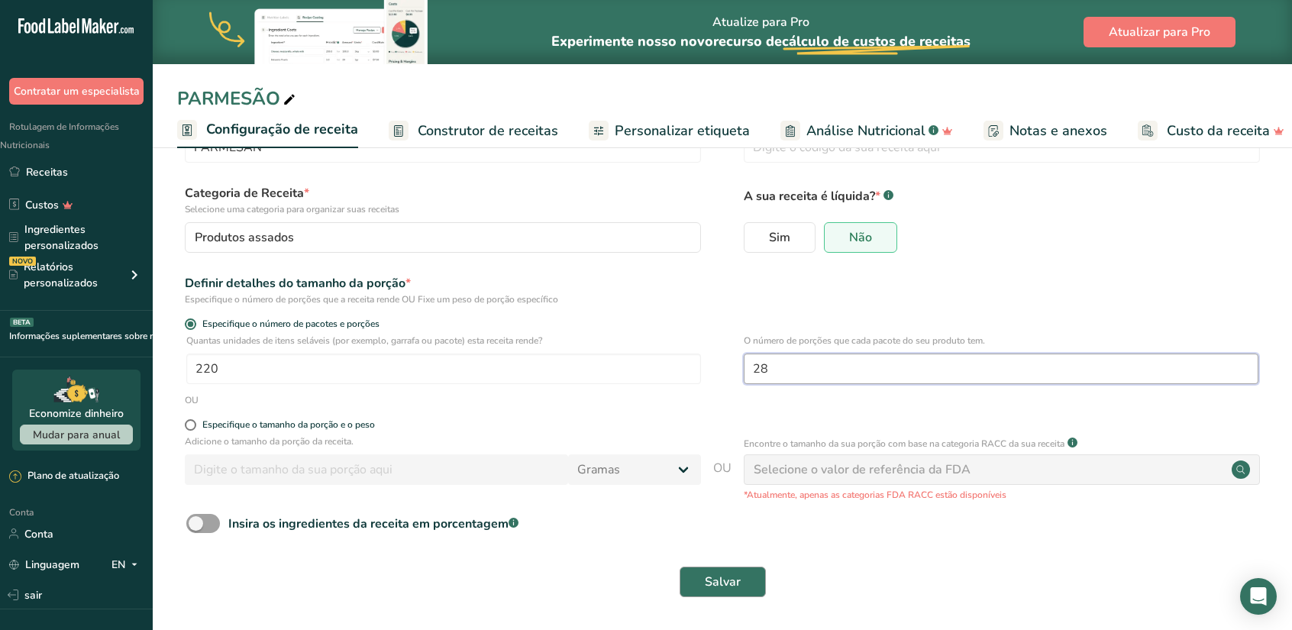
type input "28"
click at [716, 584] on font "Salvar" at bounding box center [723, 581] width 36 height 17
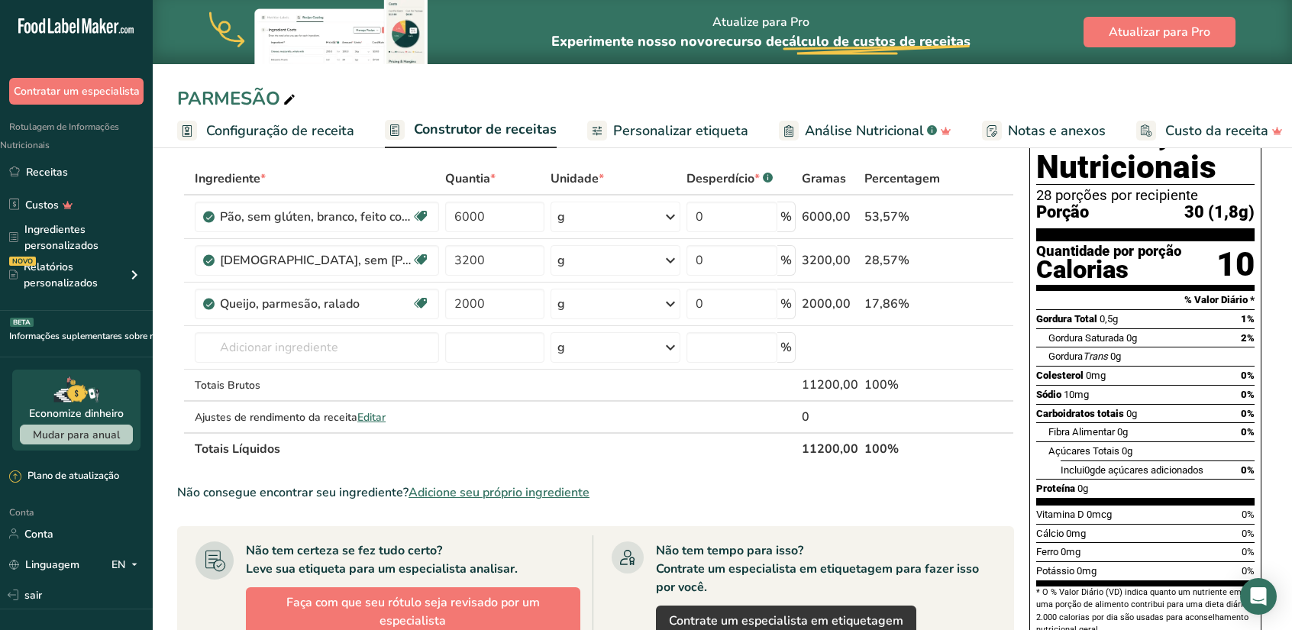
click at [489, 135] on font "Construtor de receitas" at bounding box center [485, 129] width 143 height 18
click at [658, 131] on font "Personalizar etiqueta" at bounding box center [669, 130] width 135 height 18
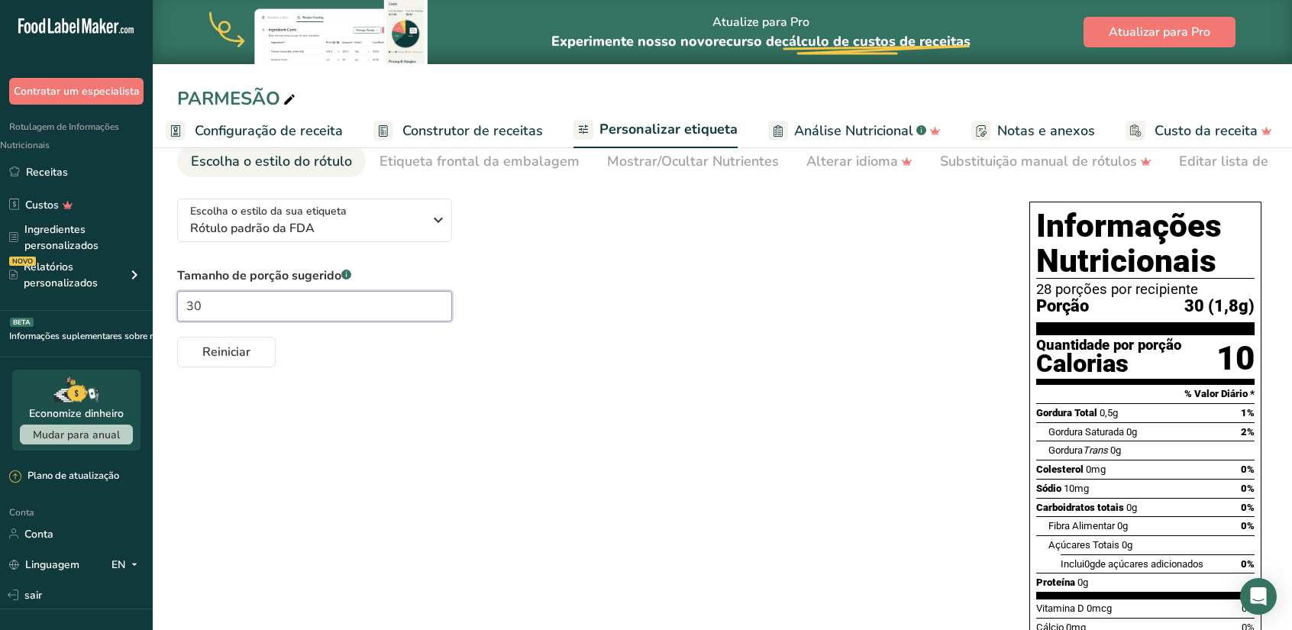
click at [319, 318] on input "30" at bounding box center [314, 306] width 275 height 31
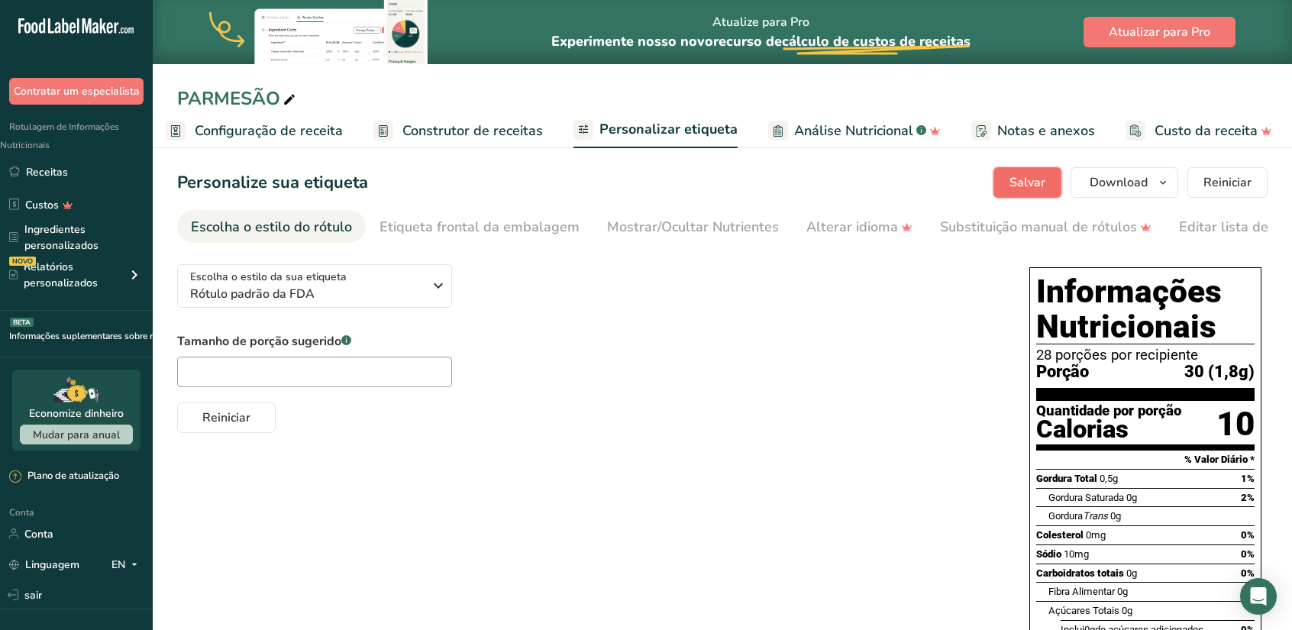
click at [1038, 184] on font "Salvar" at bounding box center [1027, 182] width 36 height 17
click at [307, 129] on font "Configuração de receita" at bounding box center [269, 130] width 148 height 18
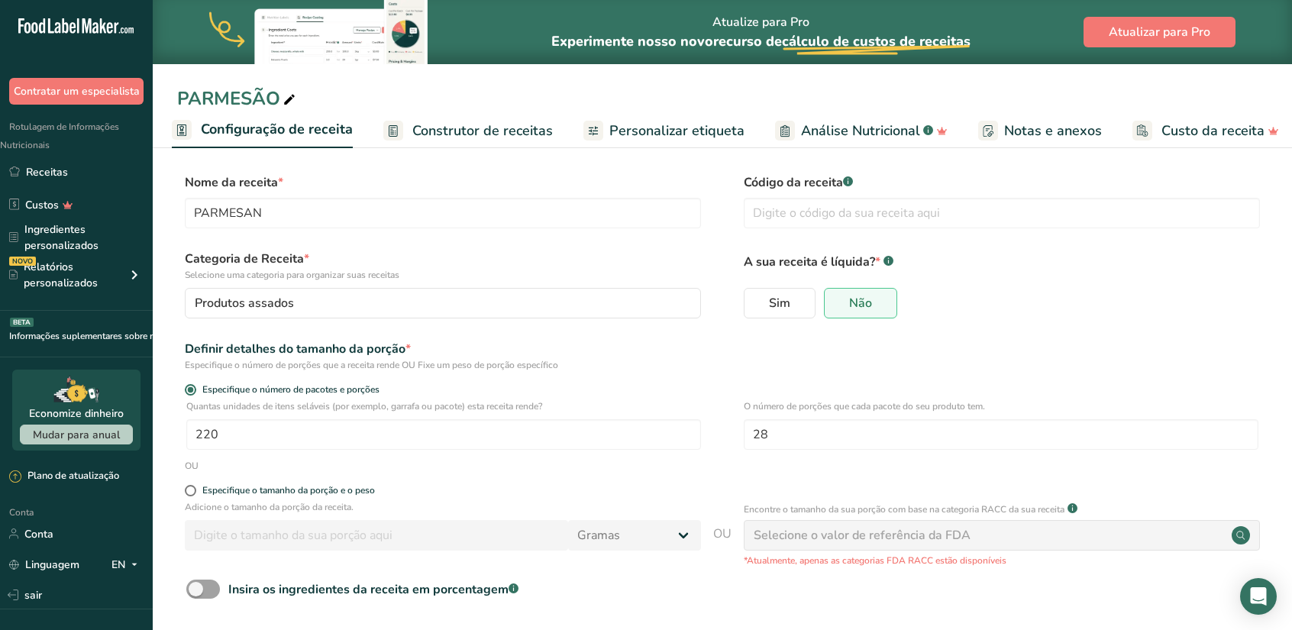
click at [528, 132] on font "Construtor de receitas" at bounding box center [482, 130] width 140 height 18
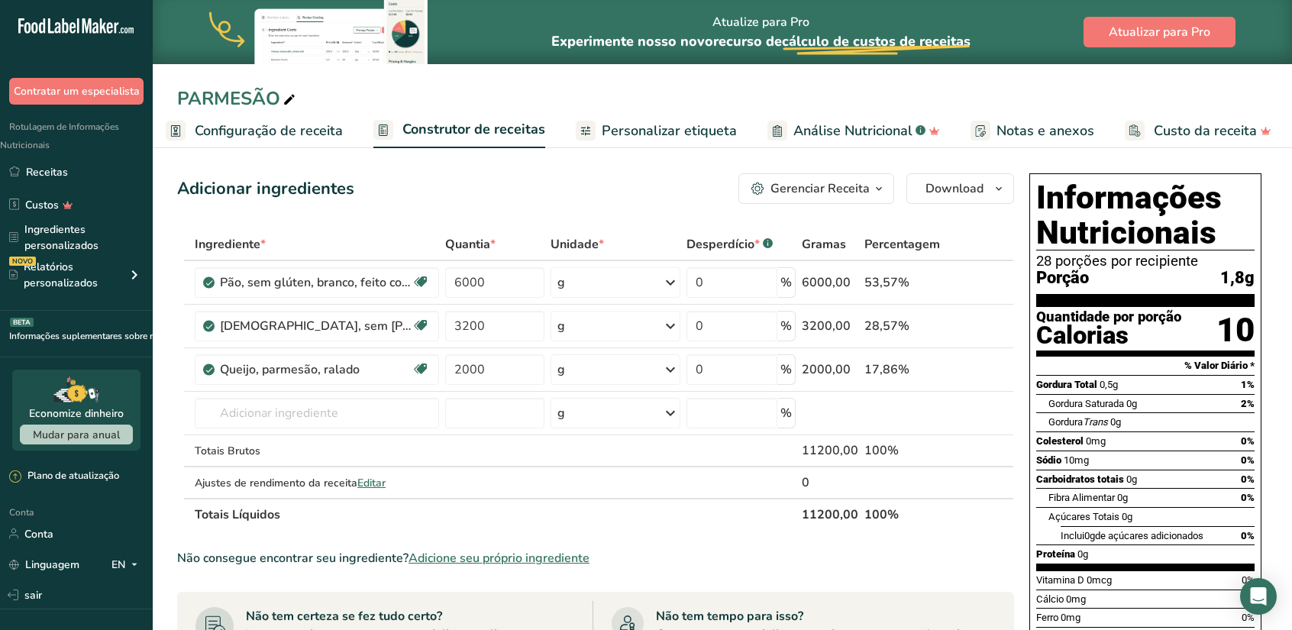
click at [243, 129] on font "Configuração de receita" at bounding box center [269, 130] width 148 height 18
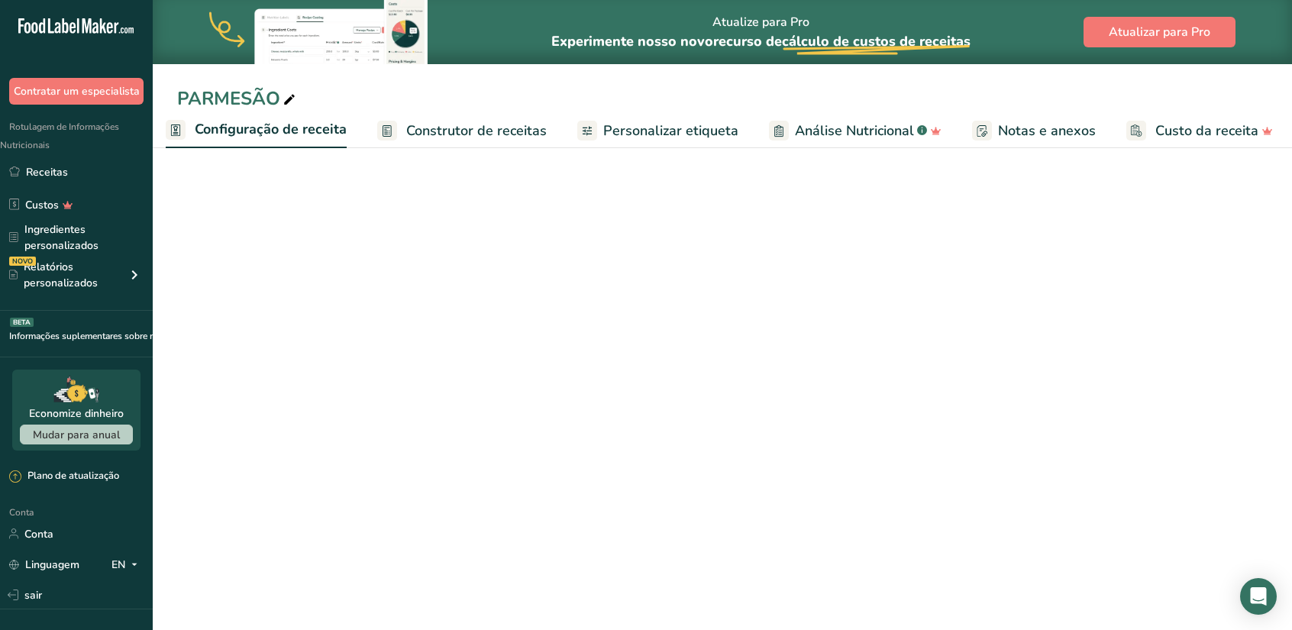
scroll to position [0, 5]
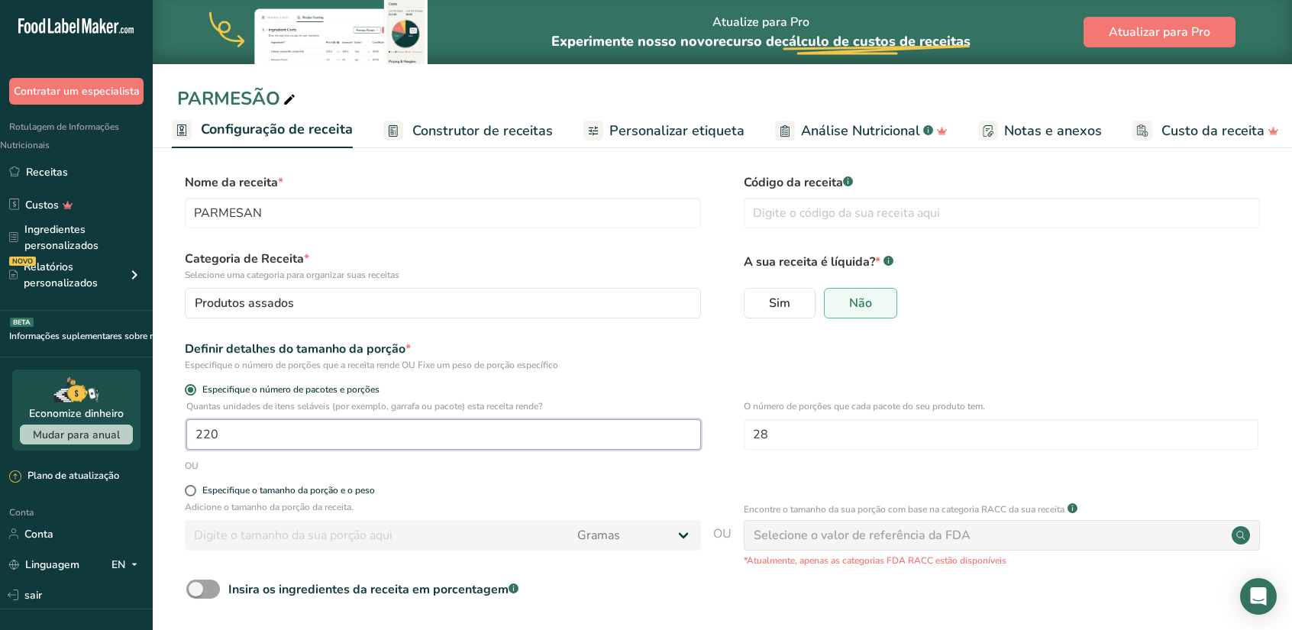
drag, startPoint x: 239, startPoint y: 433, endPoint x: 159, endPoint y: 448, distance: 81.6
click at [159, 448] on section "Nome da receita * PARMESAN Código da receita .a-a{fill:#347362;}.b-a{fill:#fff;…" at bounding box center [722, 420] width 1139 height 554
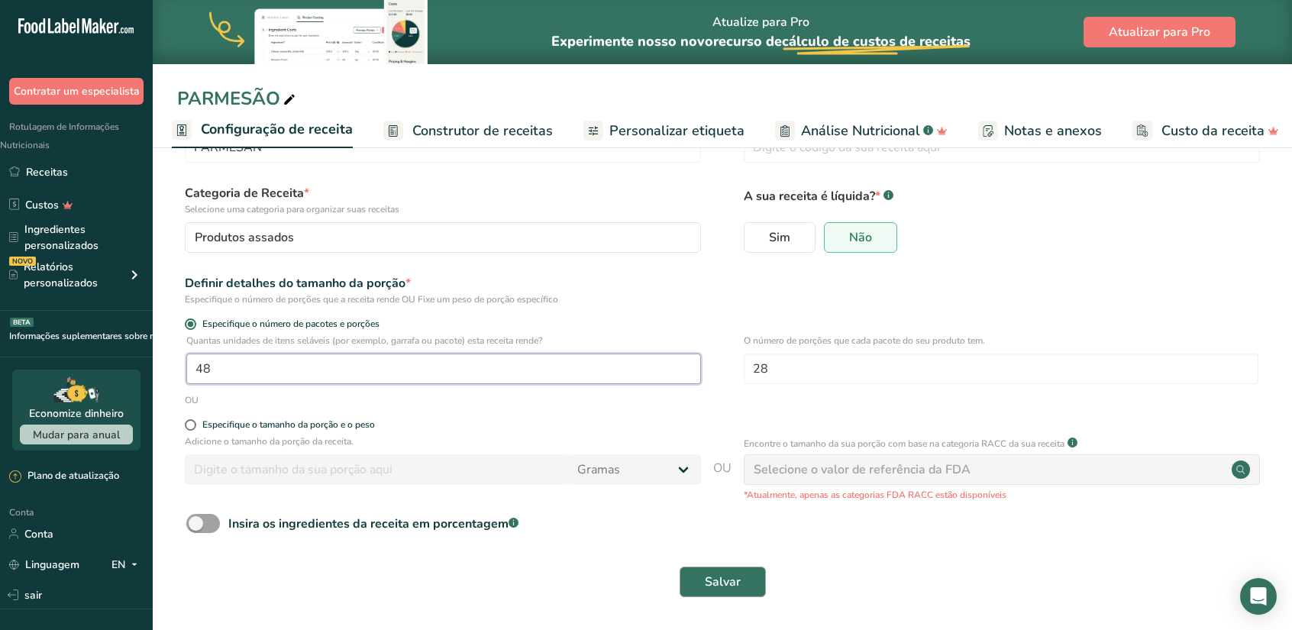
type input "48"
click at [705, 573] on font "Salvar" at bounding box center [723, 581] width 36 height 17
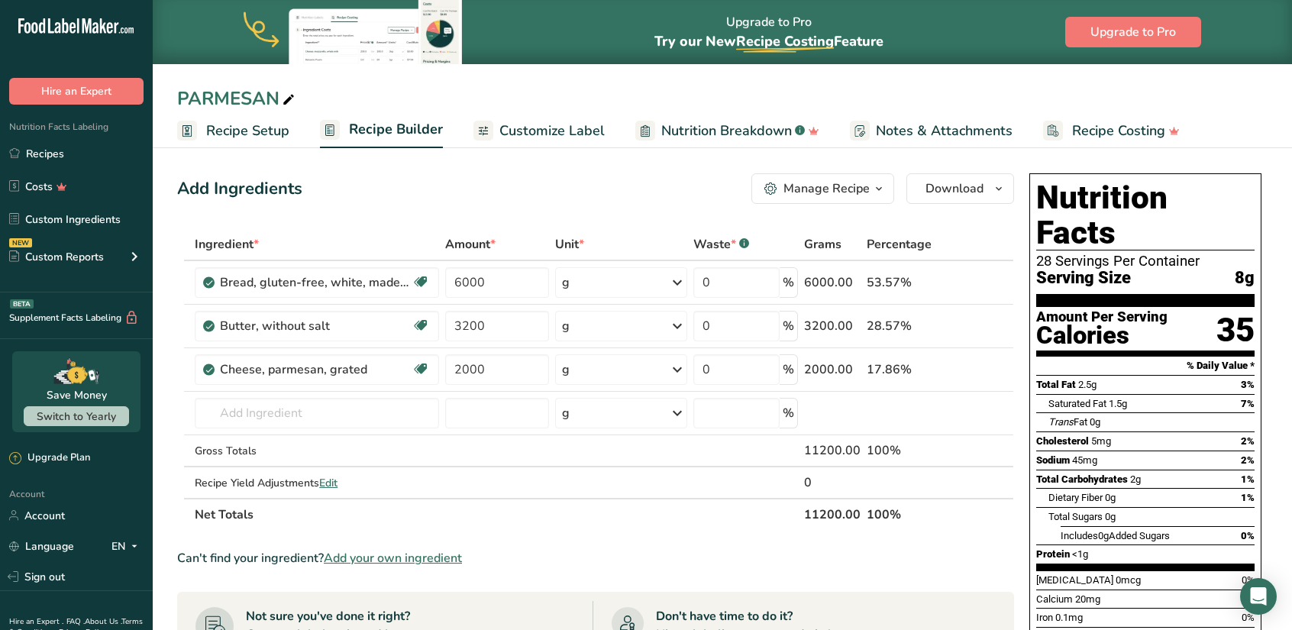
click at [547, 97] on div "PARMESAN" at bounding box center [722, 98] width 1139 height 27
click at [564, 123] on span "Customize Label" at bounding box center [551, 131] width 105 height 21
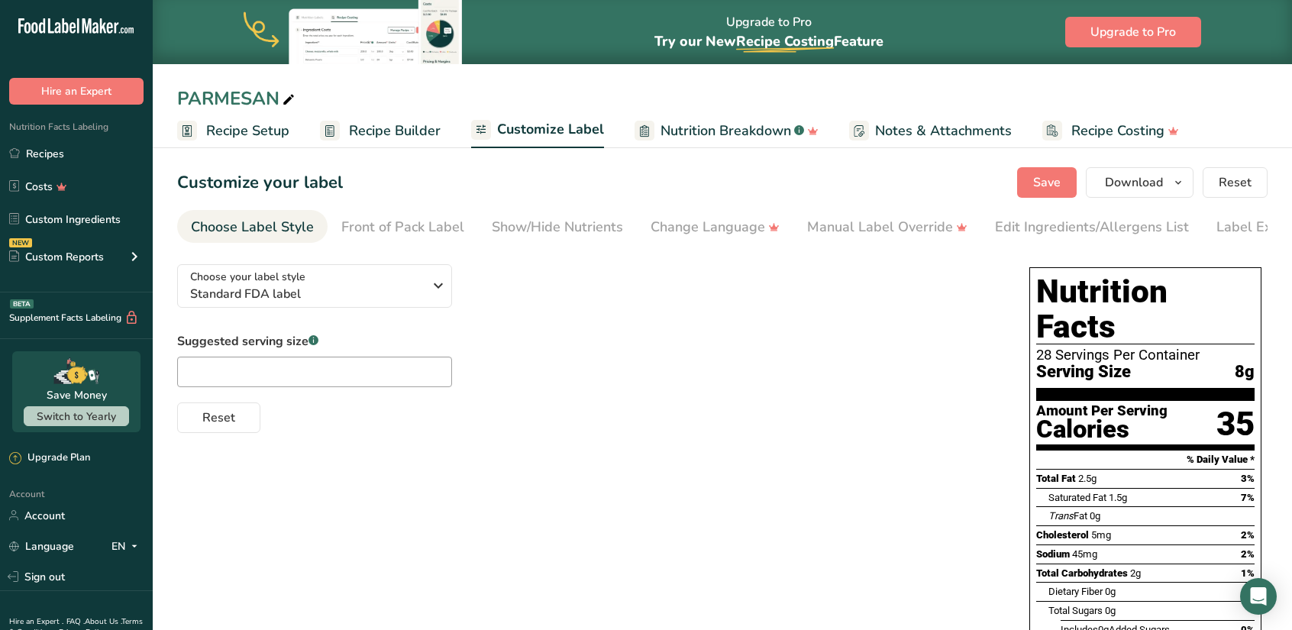
click at [423, 128] on span "Recipe Builder" at bounding box center [395, 131] width 92 height 21
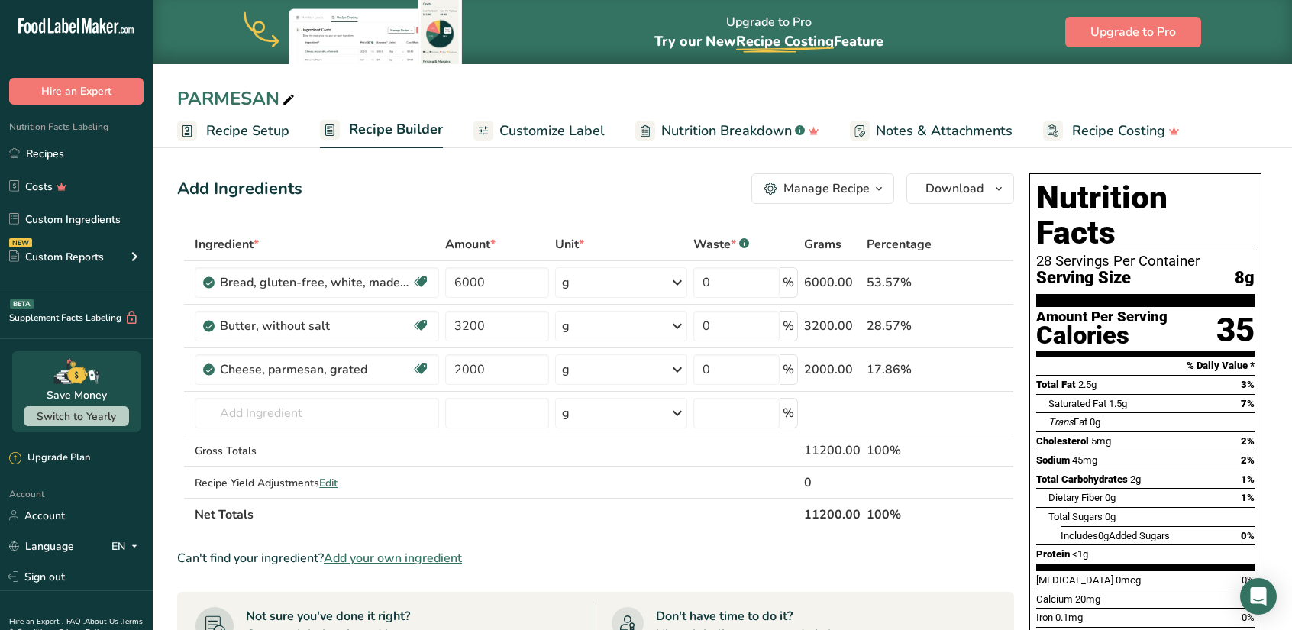
click at [515, 129] on span "Customize Label" at bounding box center [551, 131] width 105 height 21
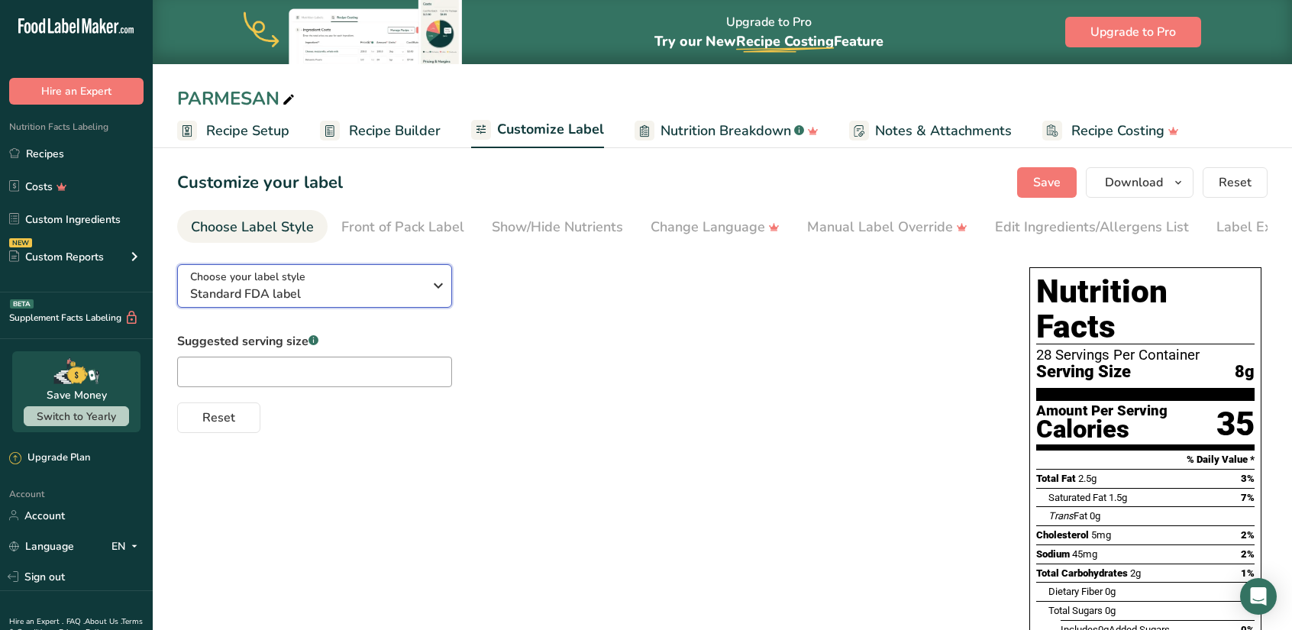
click at [438, 291] on icon "button" at bounding box center [438, 285] width 18 height 27
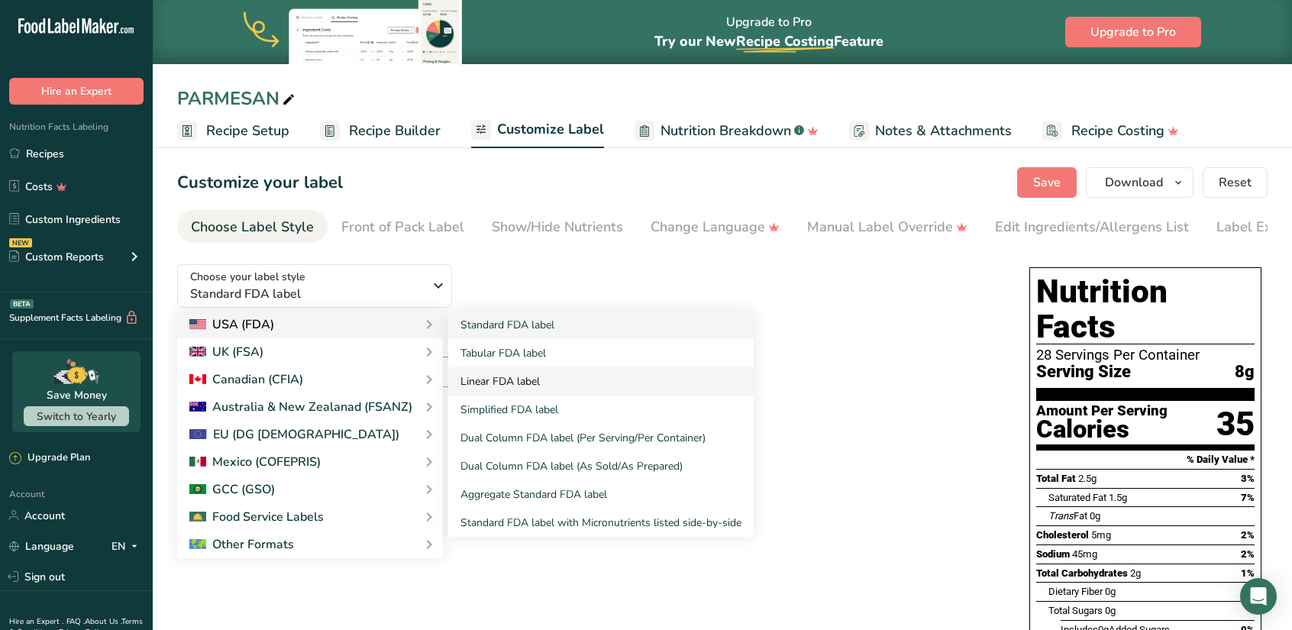
click at [507, 383] on link "Linear FDA label" at bounding box center [600, 381] width 305 height 28
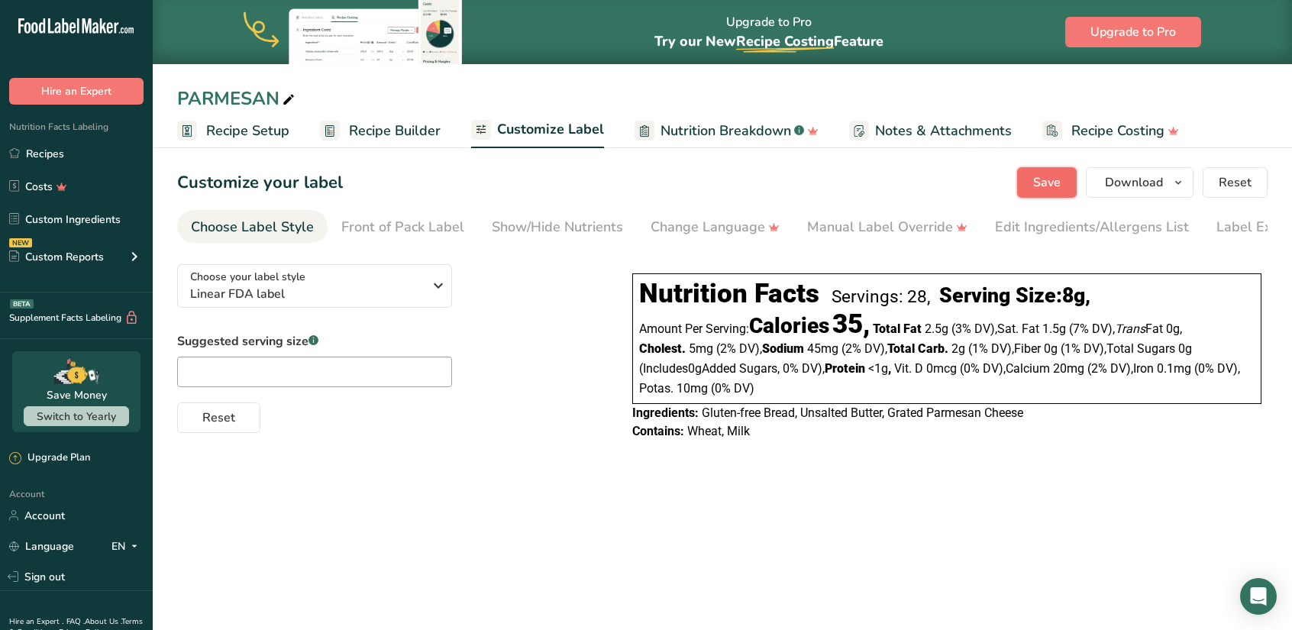
click at [1051, 181] on span "Save" at bounding box center [1046, 182] width 27 height 18
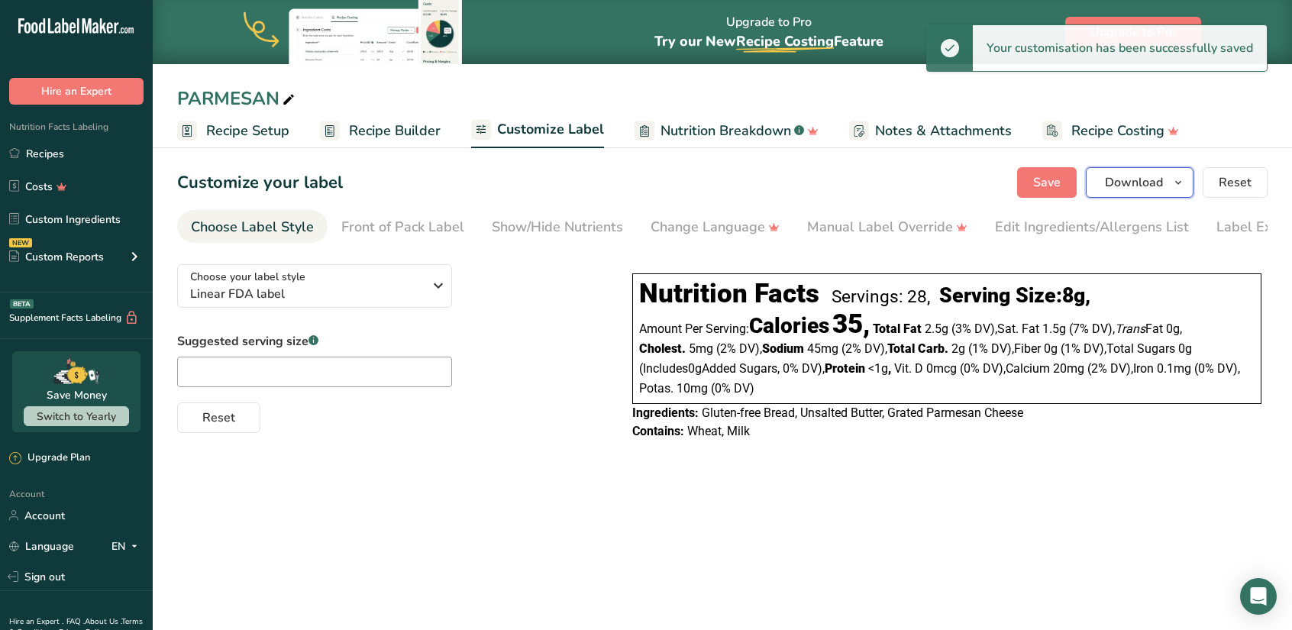
click at [1144, 186] on span "Download" at bounding box center [1134, 182] width 58 height 18
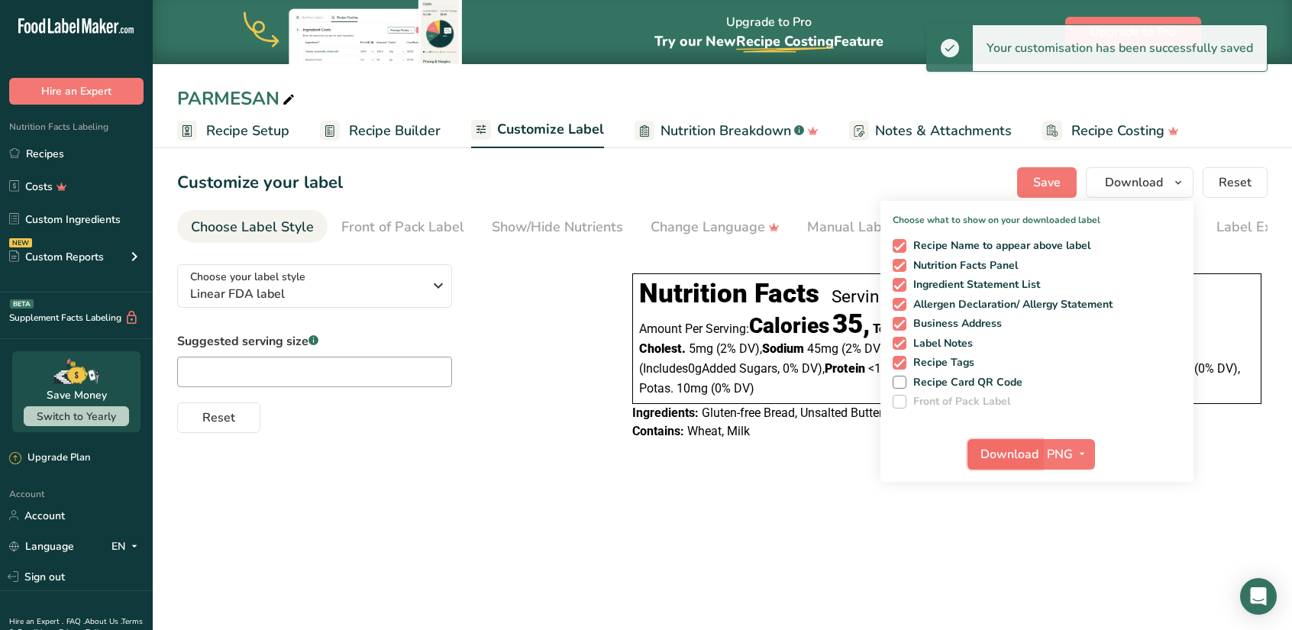
click at [1015, 459] on span "Download" at bounding box center [1009, 454] width 58 height 18
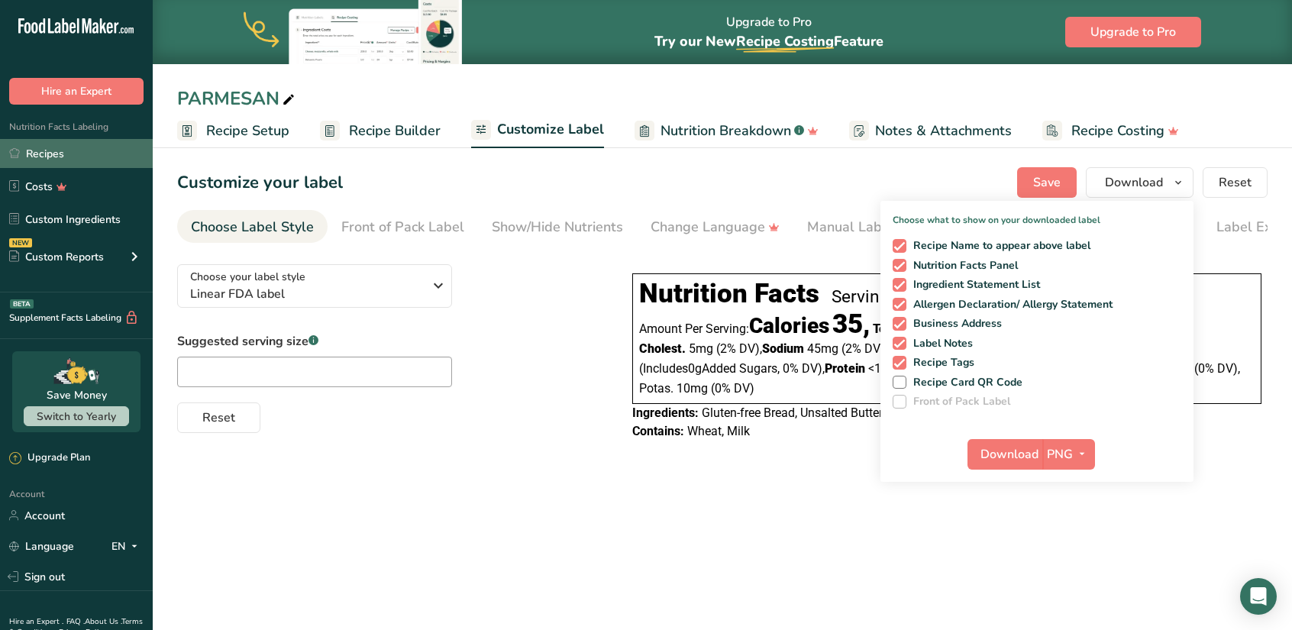
click at [38, 163] on link "Recipes" at bounding box center [76, 153] width 153 height 29
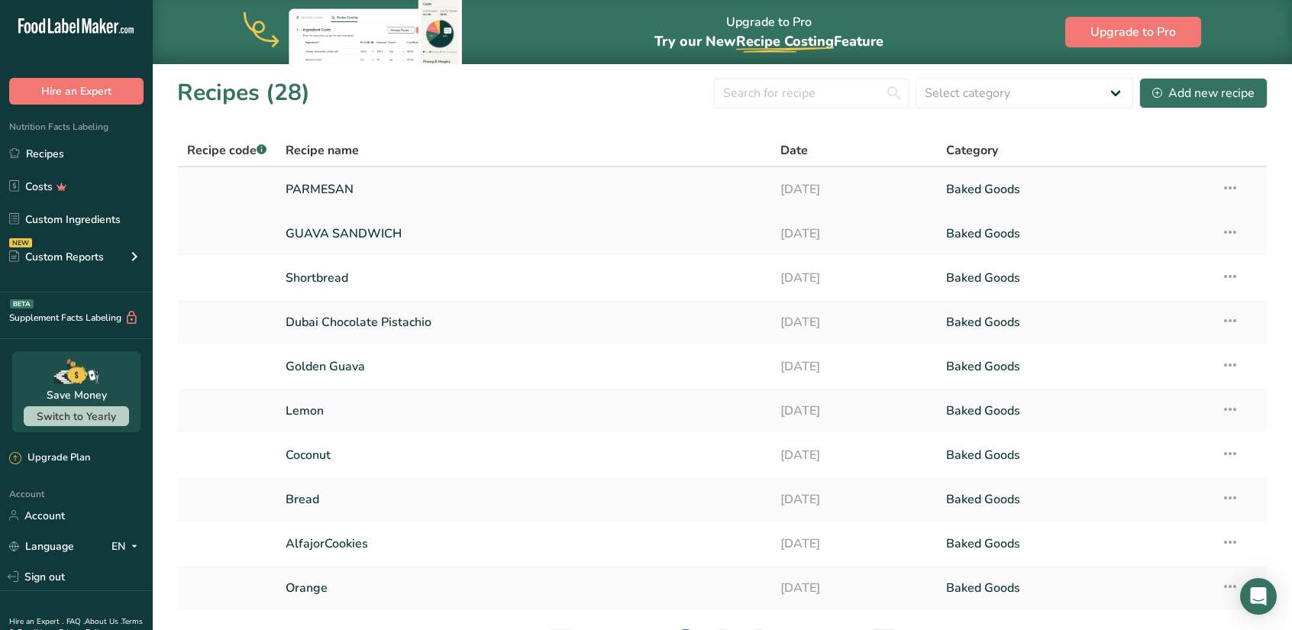
click at [1228, 189] on icon at bounding box center [1230, 187] width 18 height 27
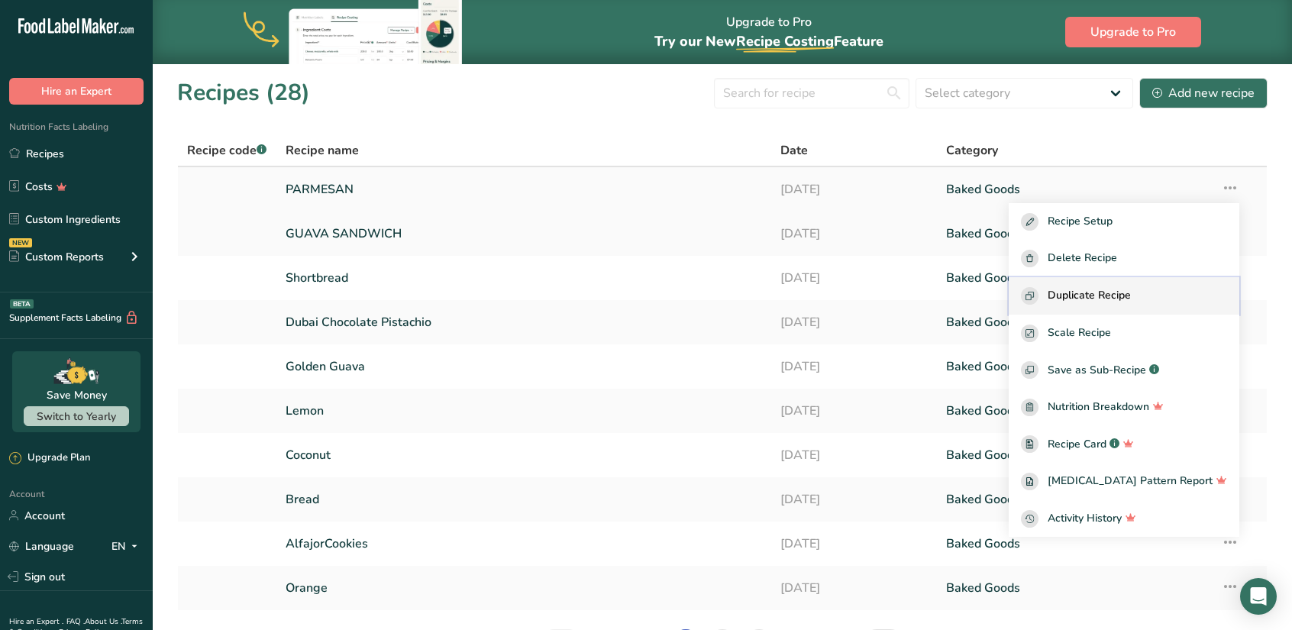
click at [1125, 297] on span "Duplicate Recipe" at bounding box center [1089, 296] width 83 height 18
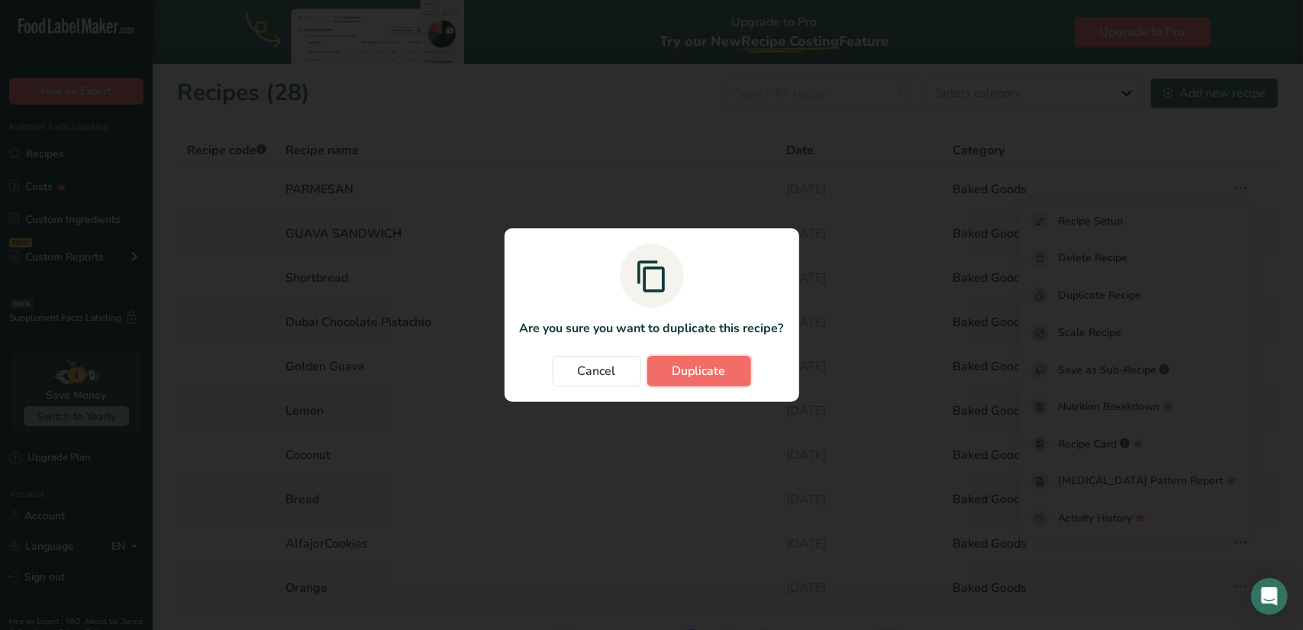
click at [716, 378] on span "Duplicate" at bounding box center [699, 371] width 53 height 18
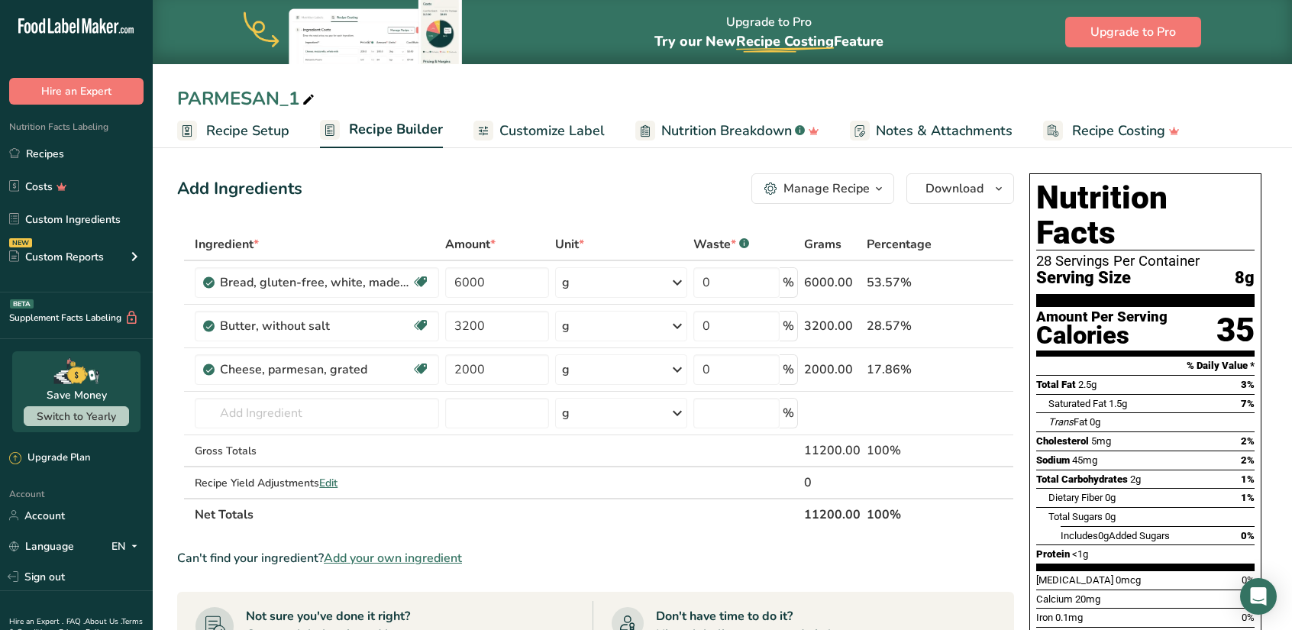
click at [295, 97] on div "PARMESAN_1" at bounding box center [247, 98] width 140 height 27
type input "PARMESAN_BACCON"
click at [288, 418] on input "text" at bounding box center [317, 413] width 244 height 31
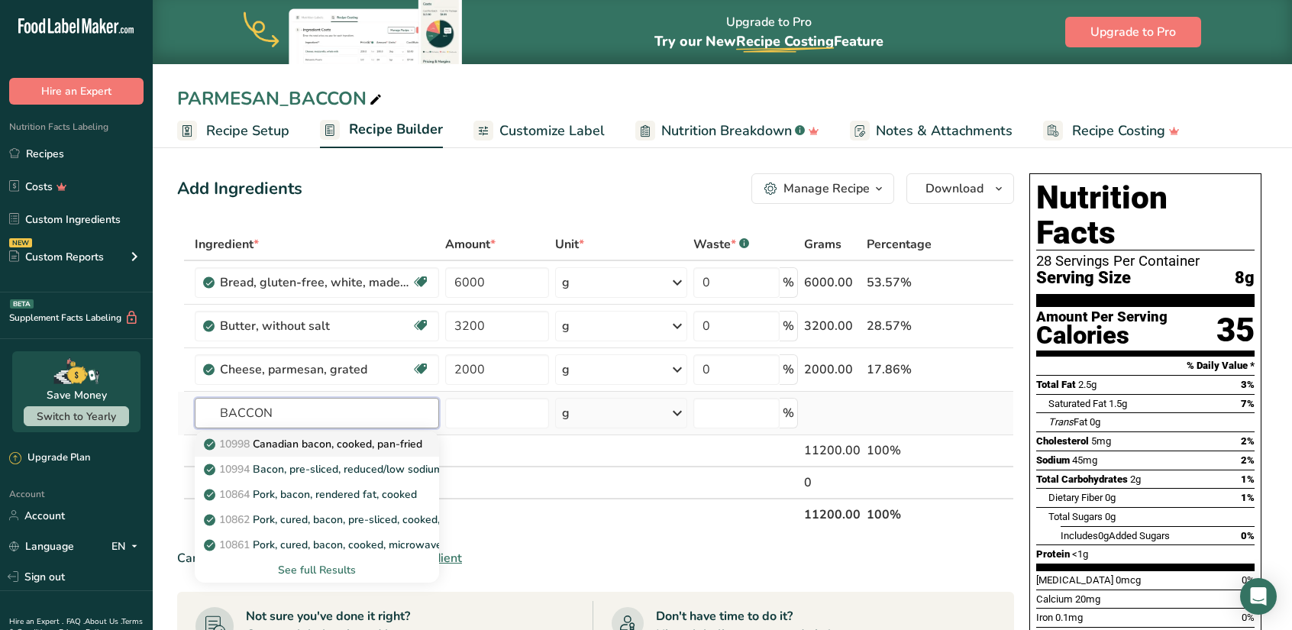
type input "BACCON"
click at [342, 445] on p "10998 Canadian bacon, cooked, pan-fried" at bounding box center [314, 444] width 215 height 16
type input "Canadian bacon, cooked, pan-fried"
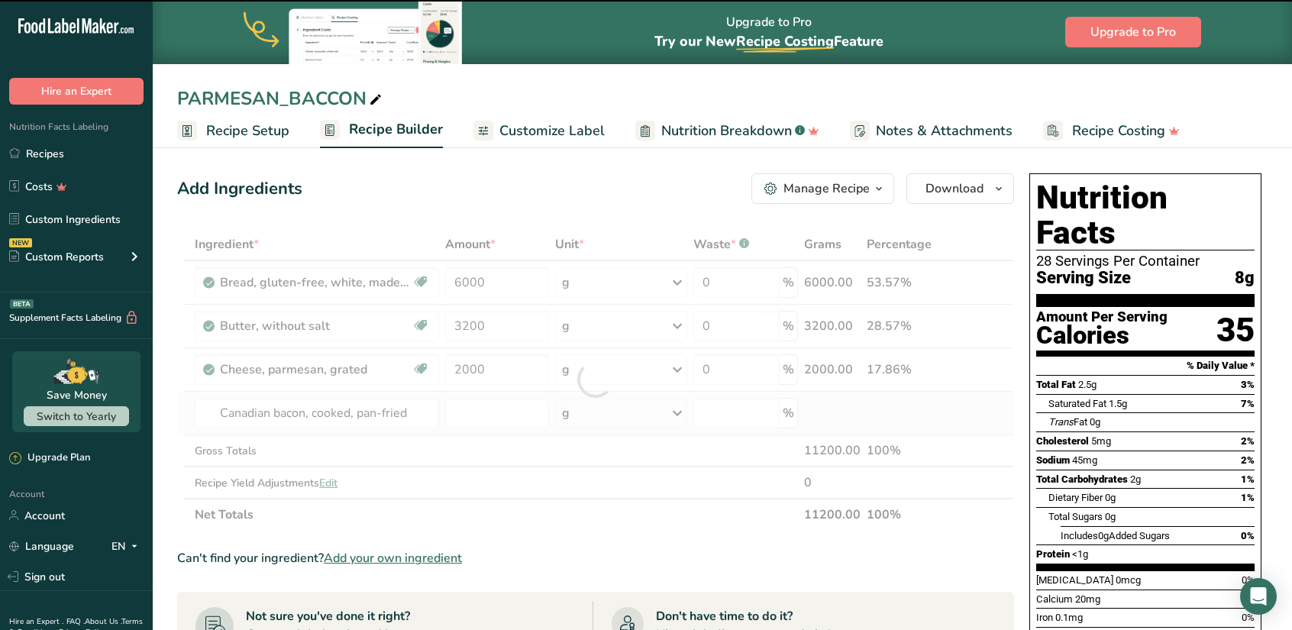
type input "0"
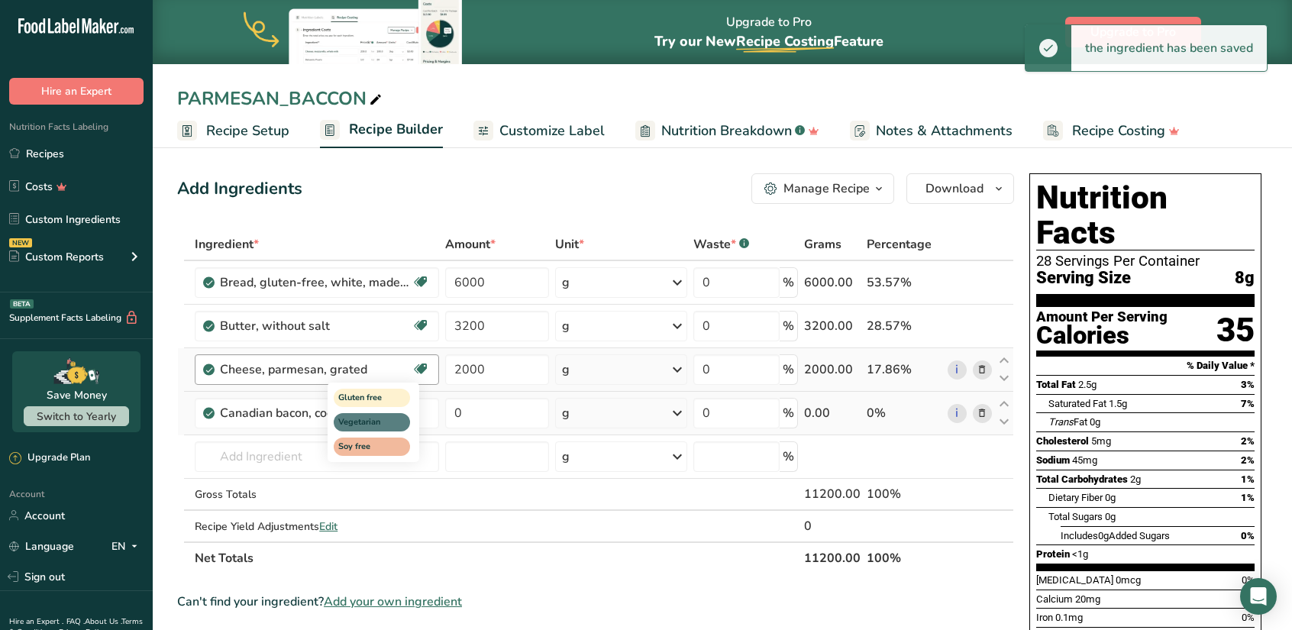
click at [470, 423] on div "Gluten free Vegetarian Soy free" at bounding box center [401, 420] width 147 height 82
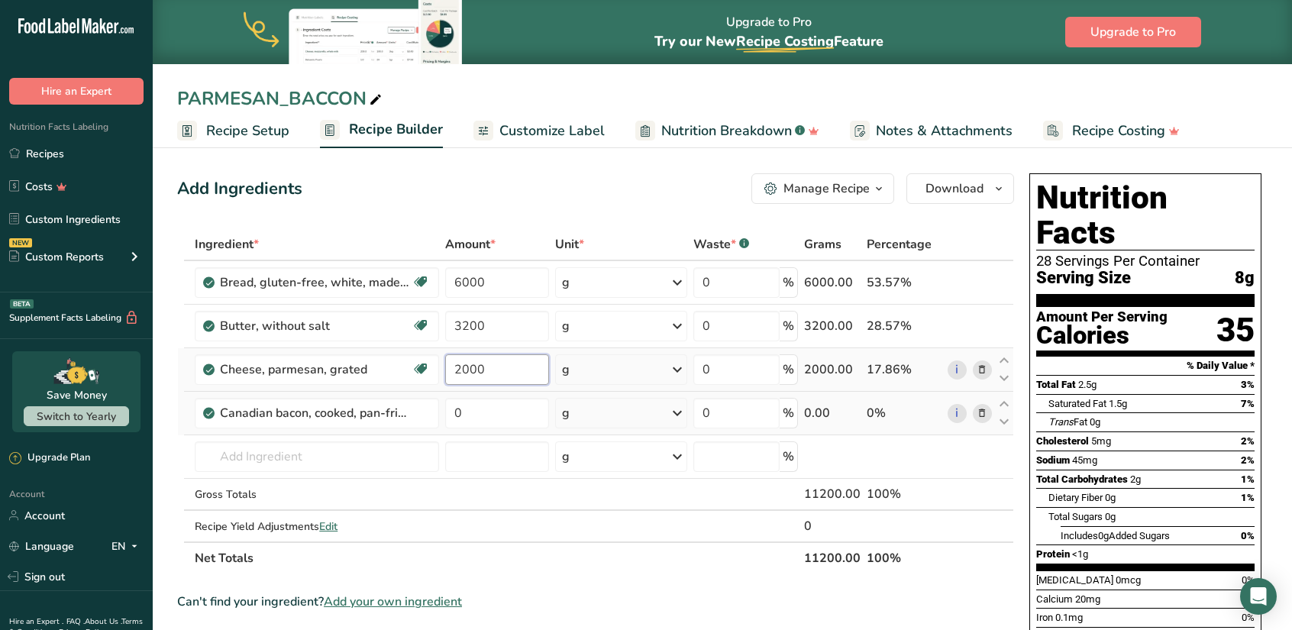
click at [491, 362] on input "2000" at bounding box center [497, 369] width 104 height 31
type input "1600"
click at [484, 411] on div "Ingredient * Amount * Unit * Waste * .a-a{fill:#347362;}.b-a{fill:#fff;} Grams …" at bounding box center [595, 401] width 837 height 346
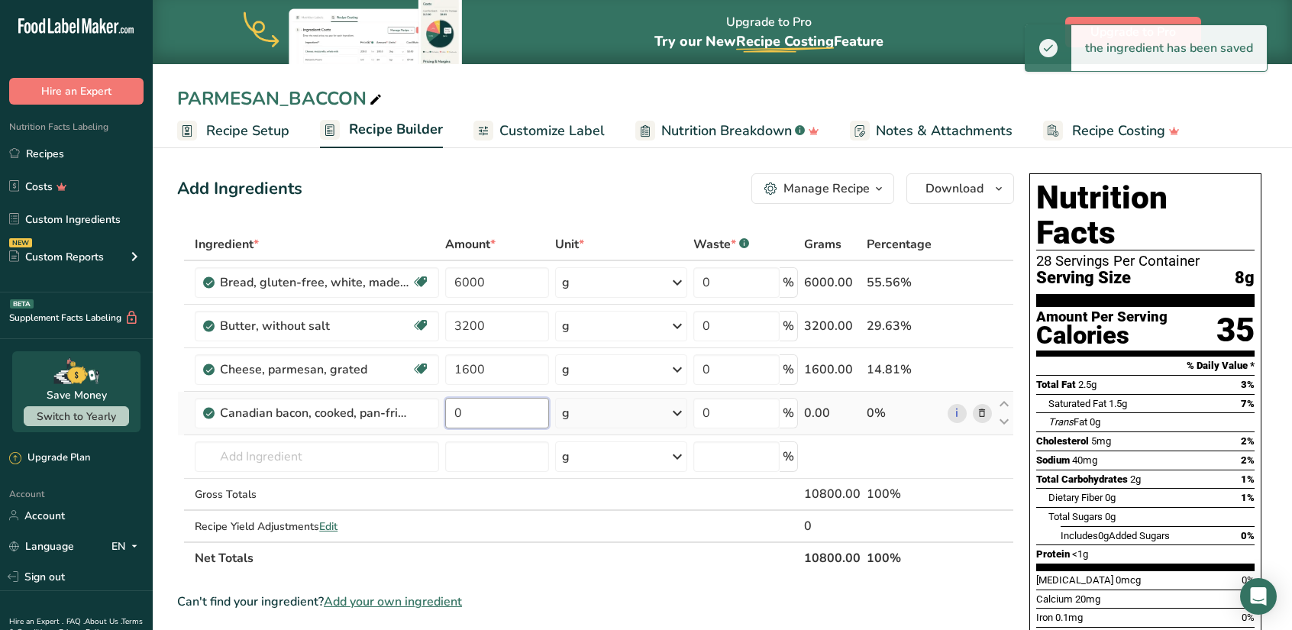
click at [484, 411] on input "0" at bounding box center [497, 413] width 104 height 31
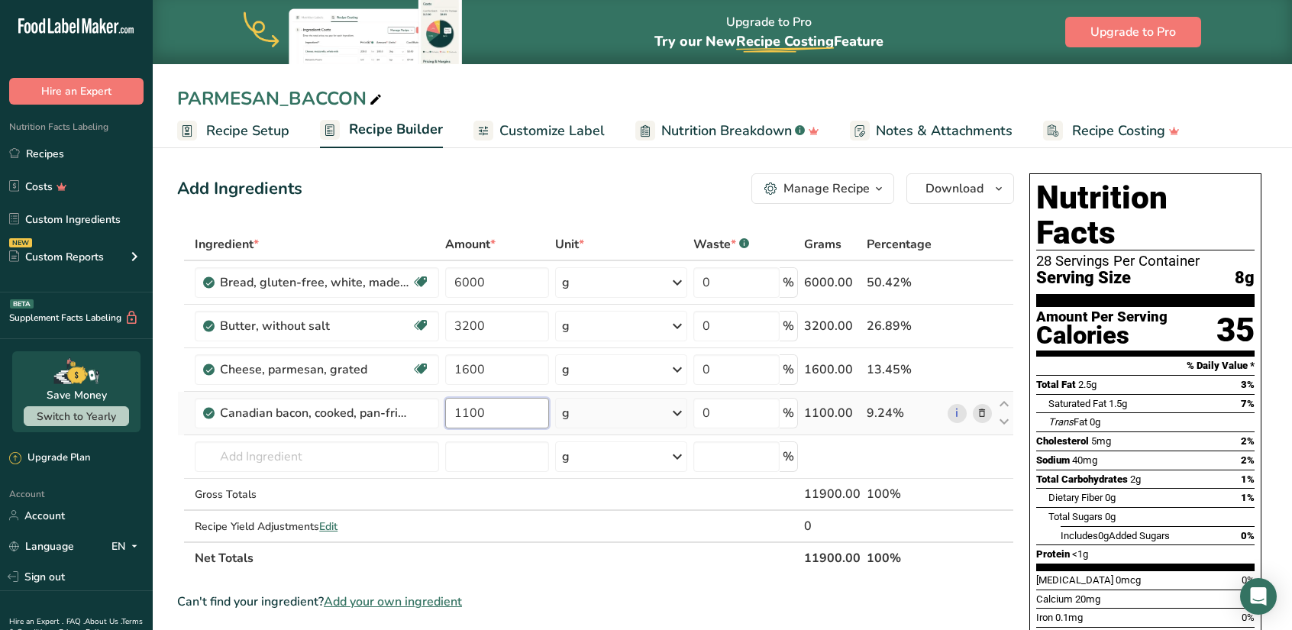
type input "1100"
click at [484, 371] on input "1600" at bounding box center [497, 369] width 104 height 31
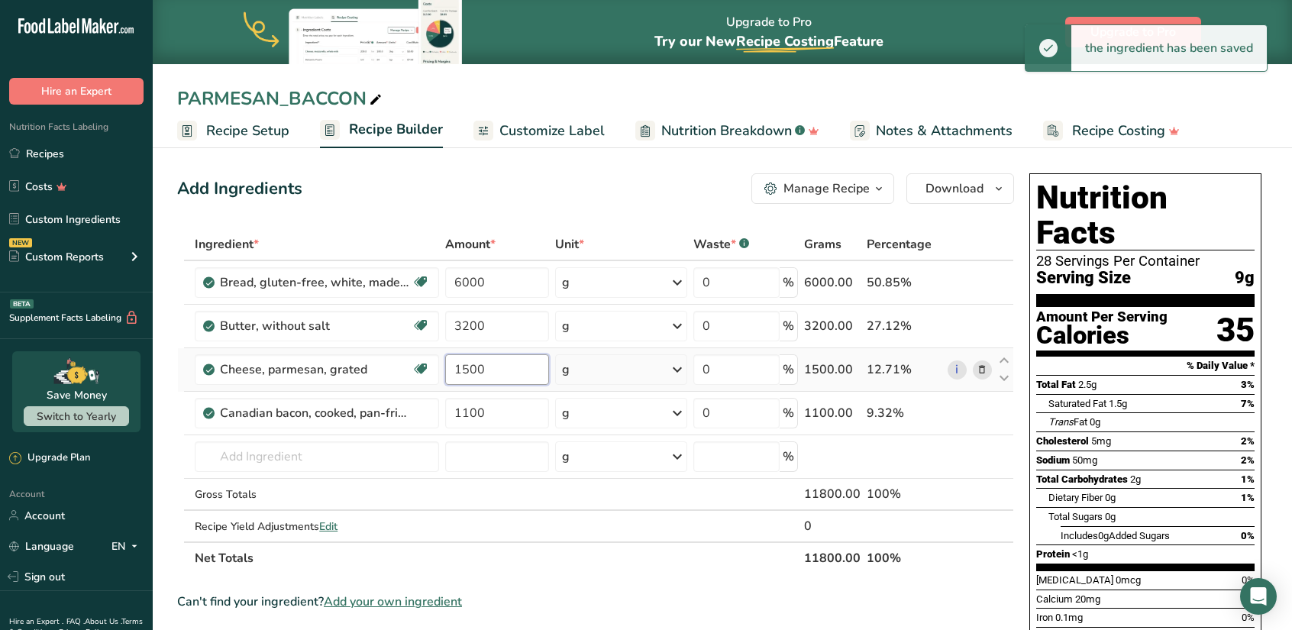
click at [484, 371] on input "1500" at bounding box center [497, 369] width 104 height 31
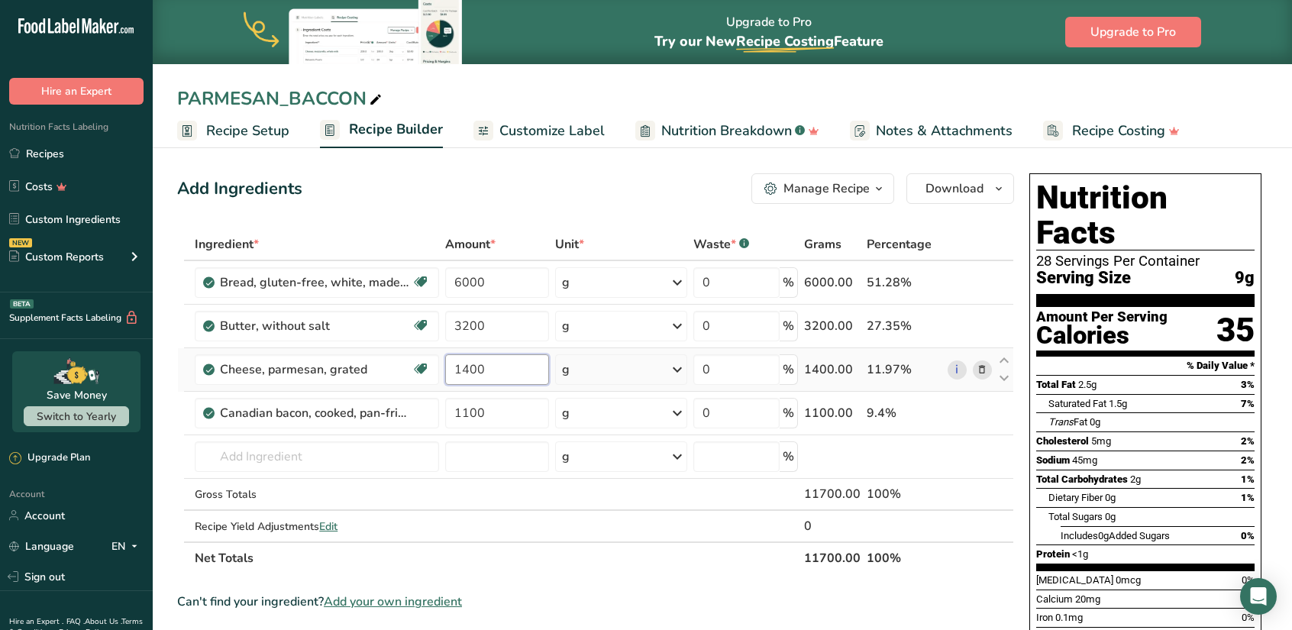
drag, startPoint x: 493, startPoint y: 376, endPoint x: 447, endPoint y: 378, distance: 45.8
click at [447, 378] on input "1400" at bounding box center [497, 369] width 104 height 31
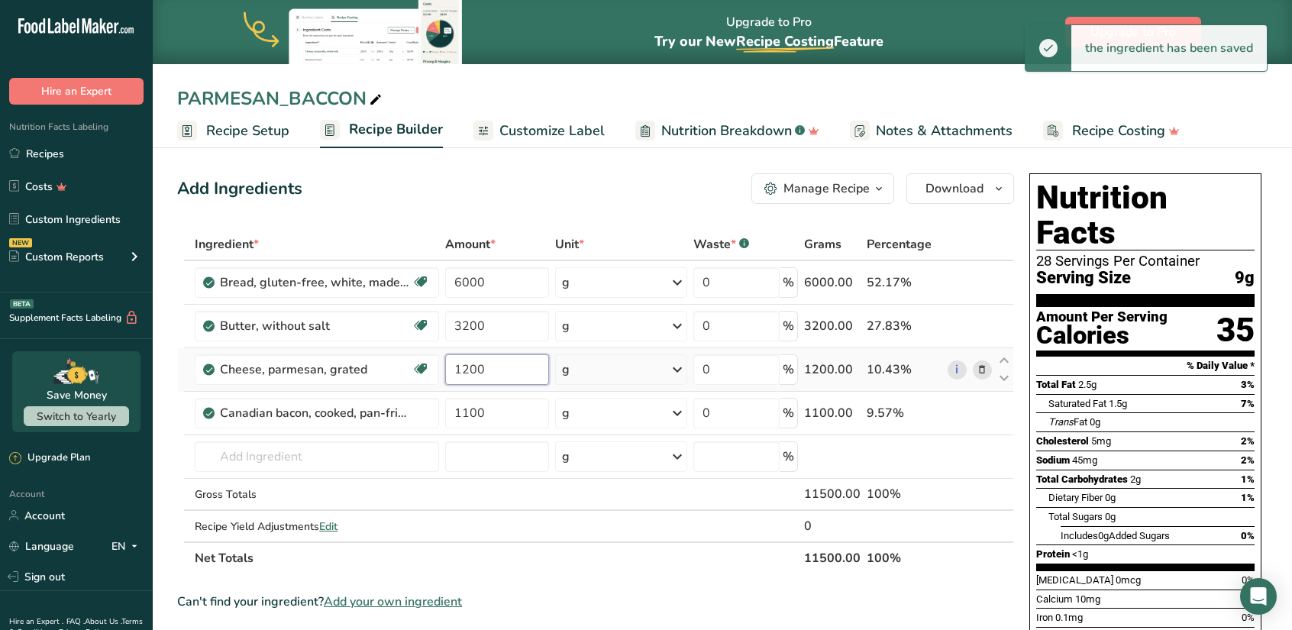
click at [486, 371] on input "1200" at bounding box center [497, 369] width 104 height 31
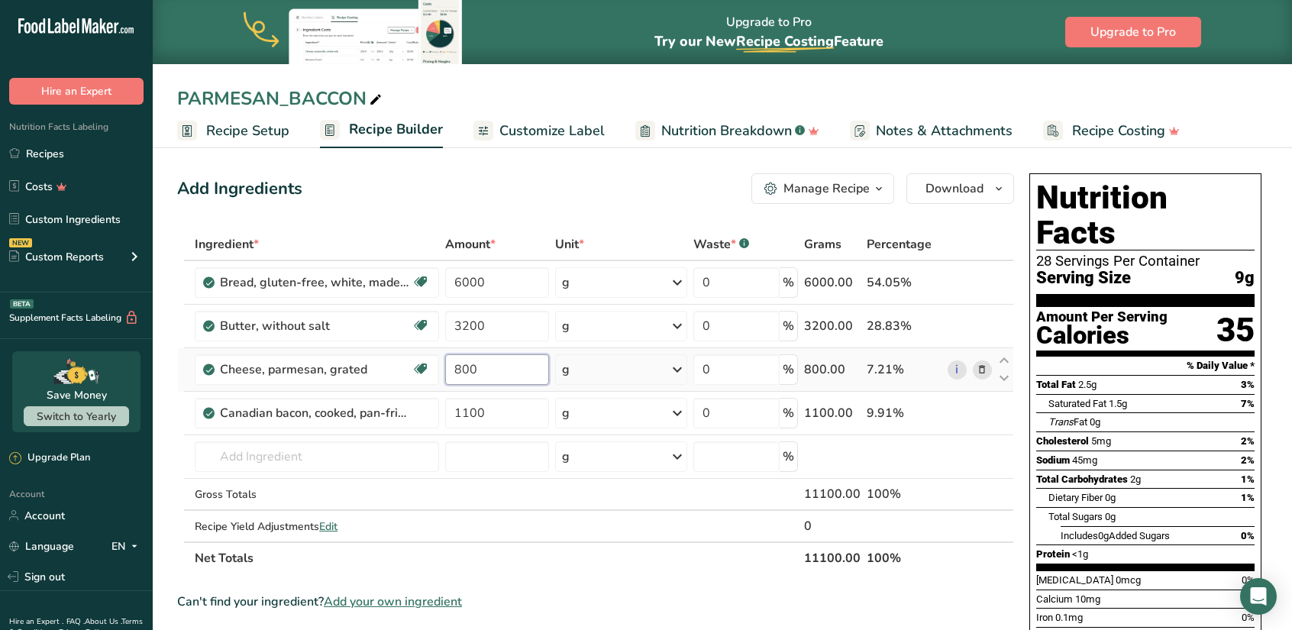
type input "800"
click at [581, 134] on span "Customize Label" at bounding box center [551, 131] width 105 height 21
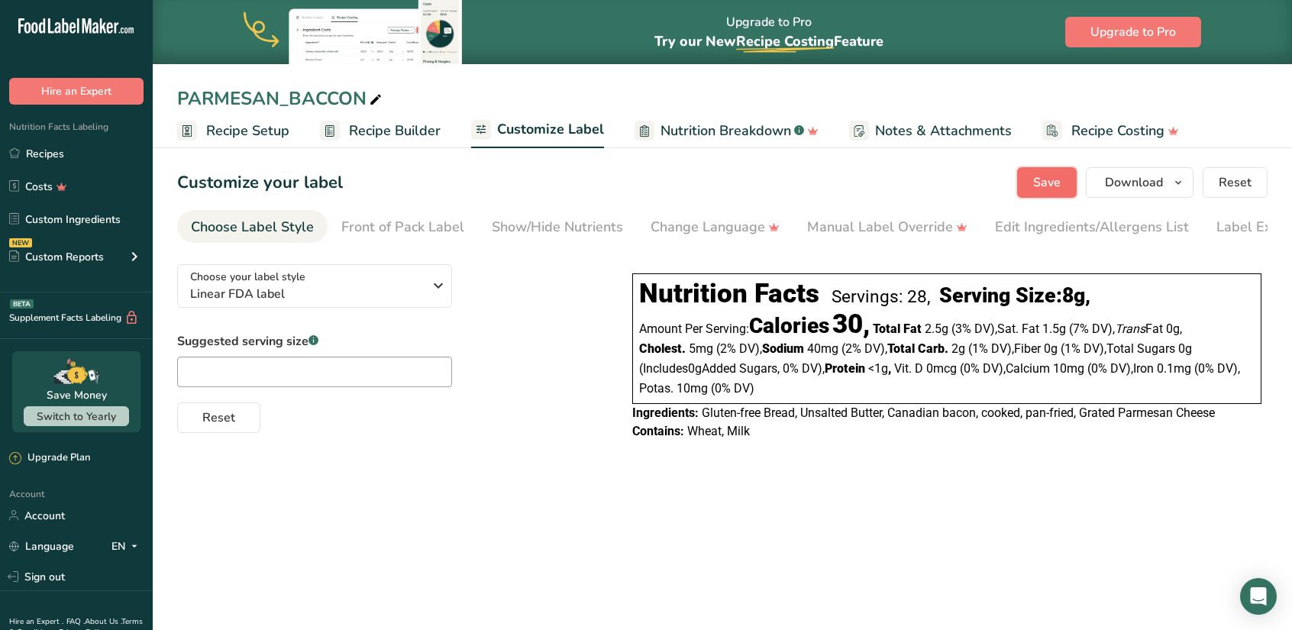
click at [1054, 178] on span "Save" at bounding box center [1046, 182] width 27 height 18
click at [1130, 179] on span "Download" at bounding box center [1134, 182] width 58 height 18
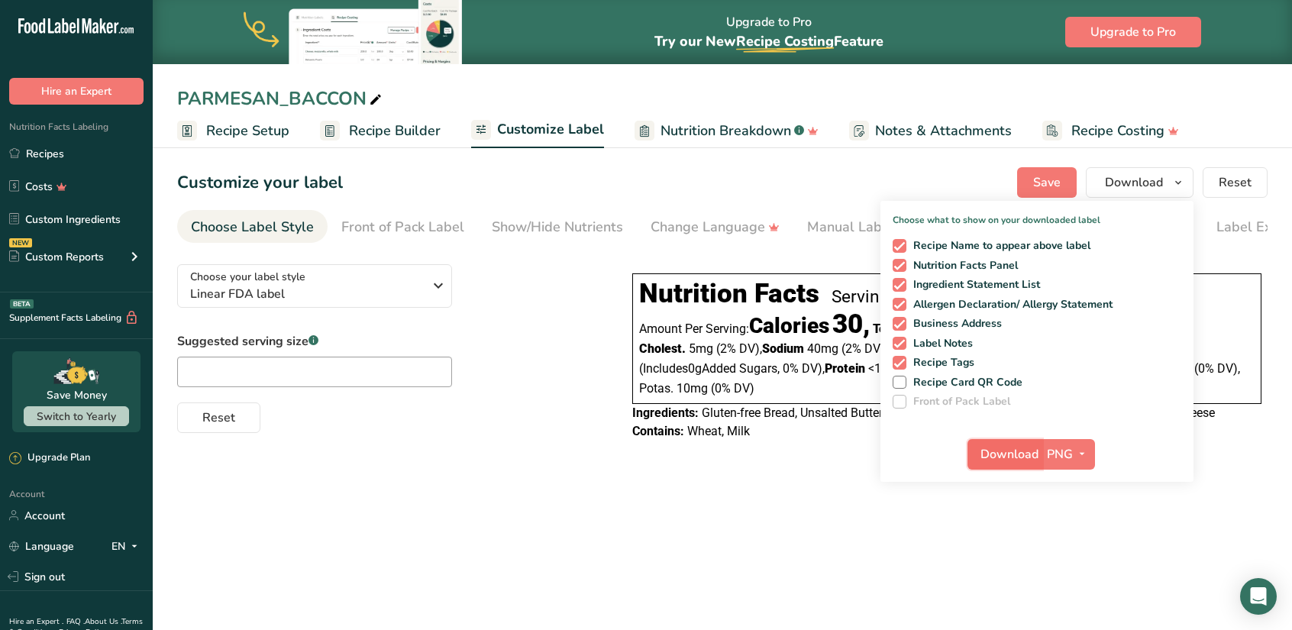
click at [1027, 454] on span "Download" at bounding box center [1009, 454] width 58 height 18
click at [336, 95] on div "PARMESAN_BACCON" at bounding box center [281, 98] width 208 height 27
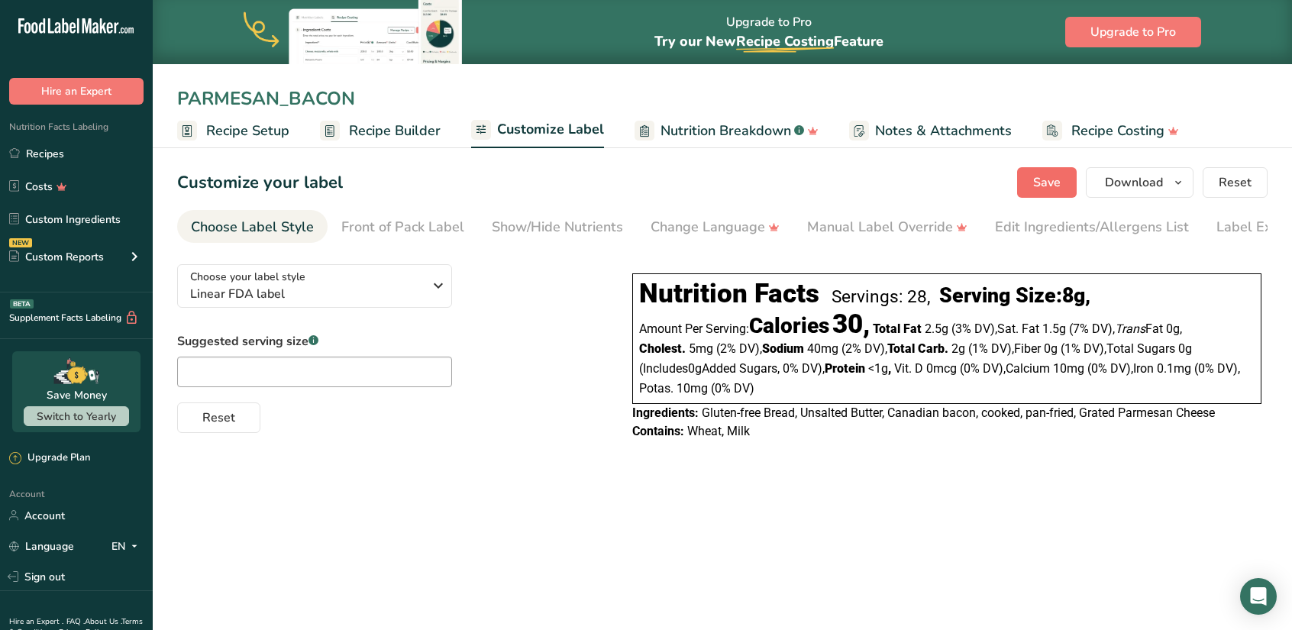
type input "PARMESAN_BACON"
click at [1045, 189] on span "Save" at bounding box center [1046, 182] width 27 height 18
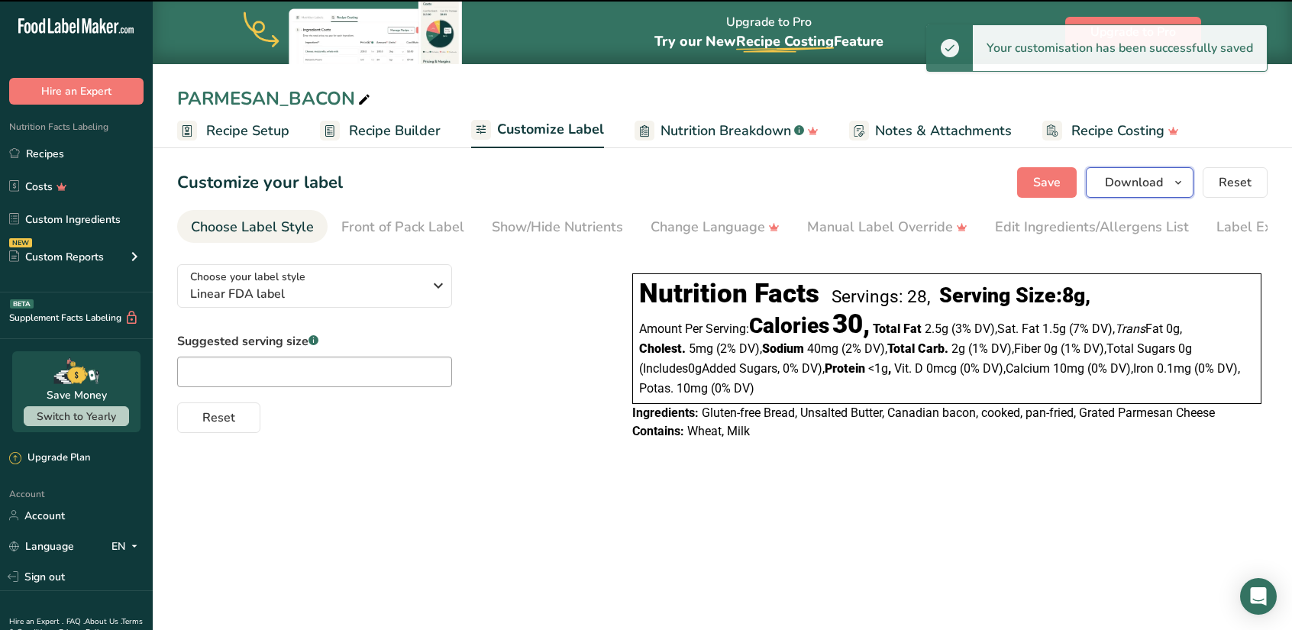
click at [1144, 181] on span "Download" at bounding box center [1134, 182] width 58 height 18
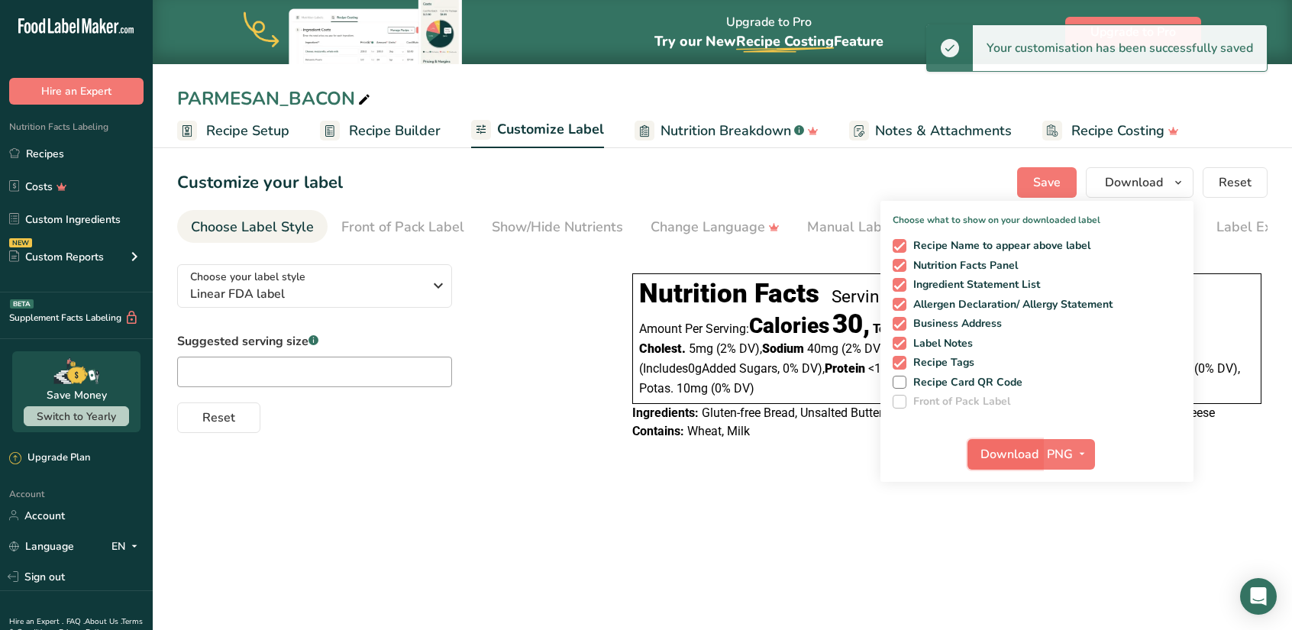
click at [1020, 465] on button "Download" at bounding box center [1004, 454] width 75 height 31
